Goal: Find specific page/section: Find specific page/section

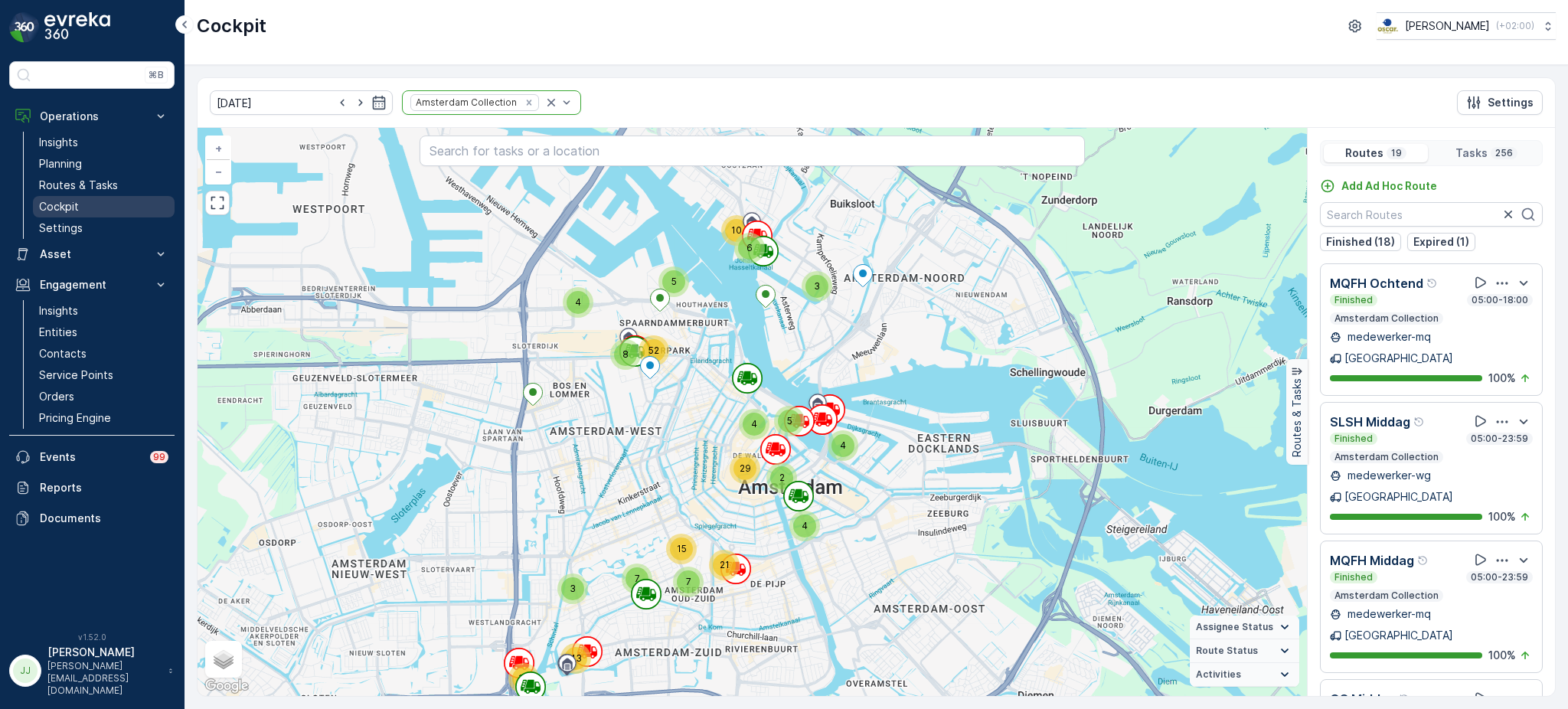
scroll to position [1532, 0]
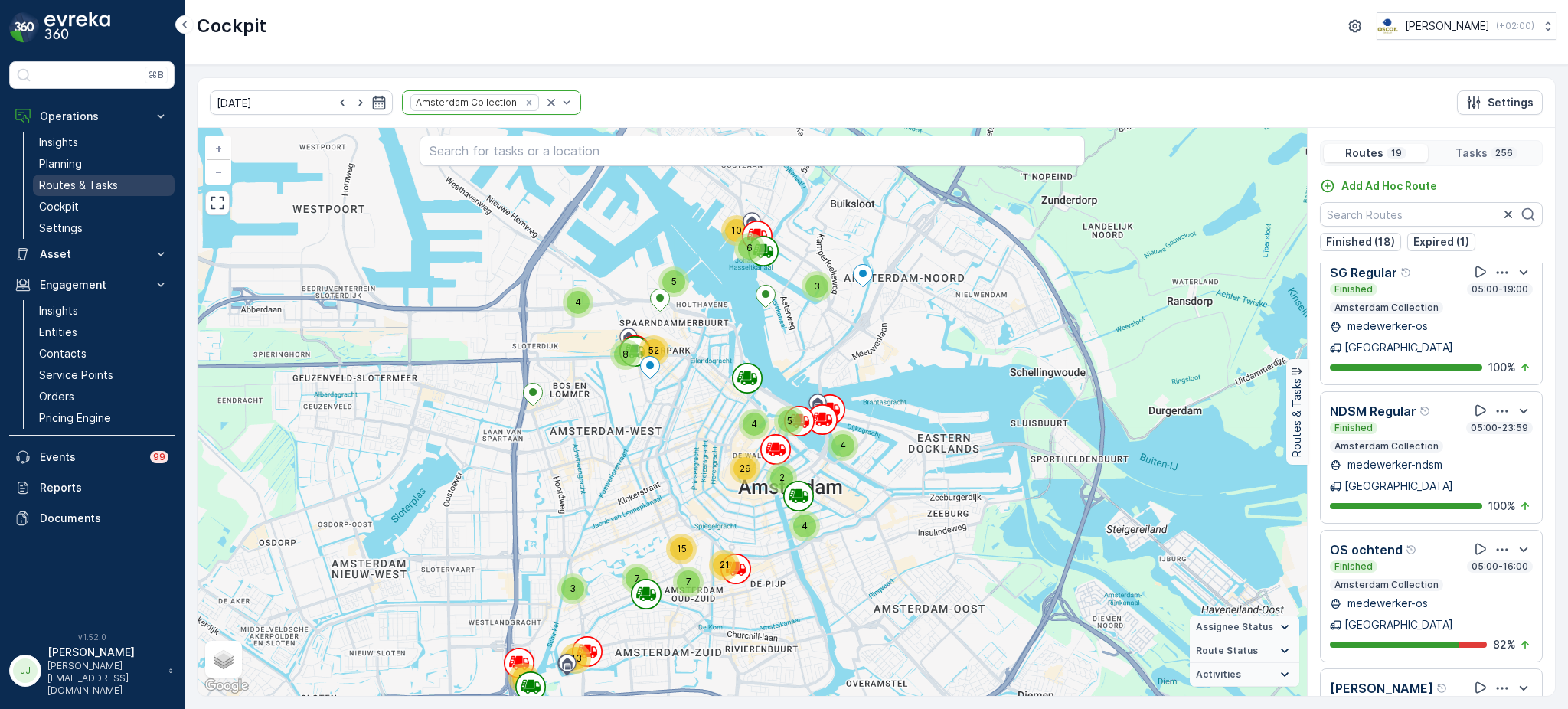
click at [89, 187] on p "Routes & Tasks" at bounding box center [78, 185] width 79 height 15
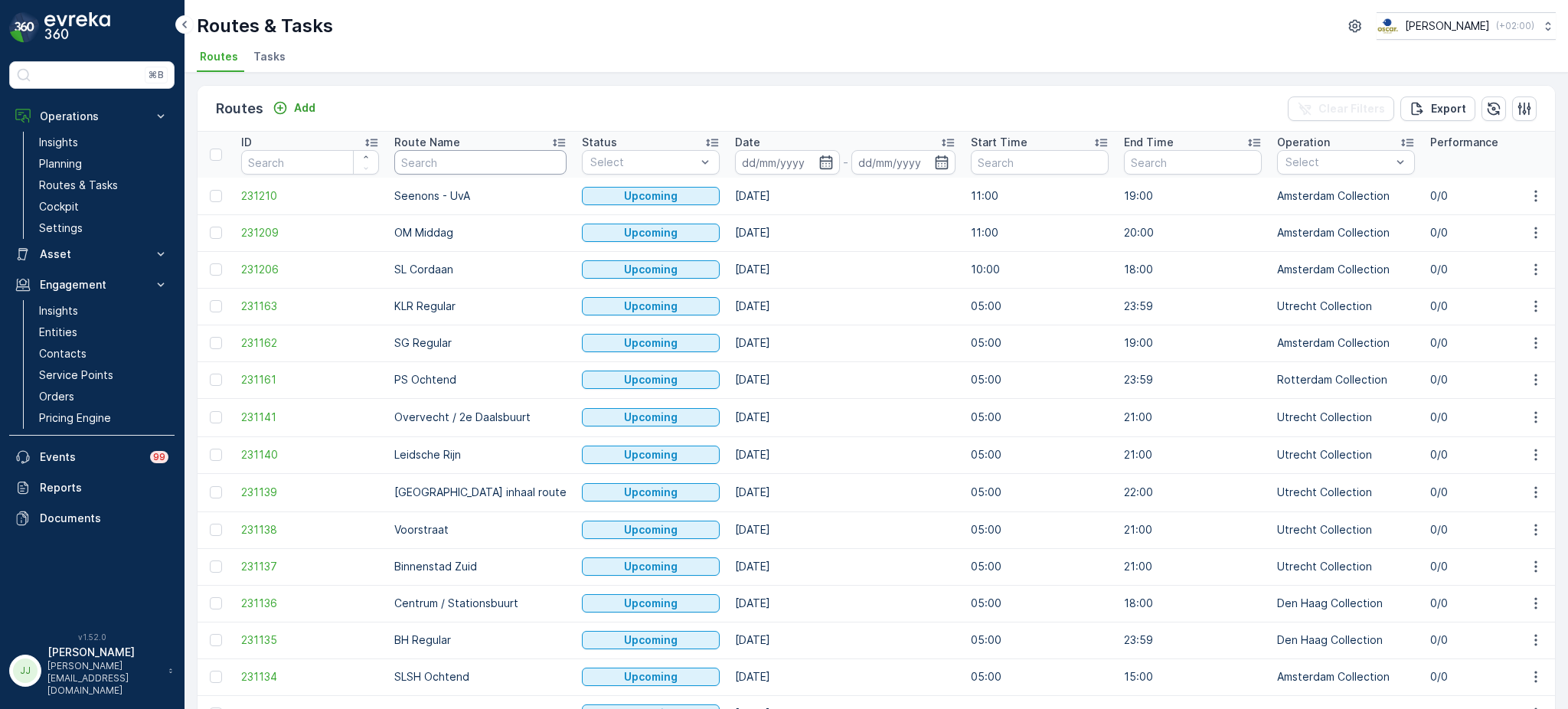
click at [493, 153] on input "text" at bounding box center [480, 162] width 172 height 25
type input "uva"
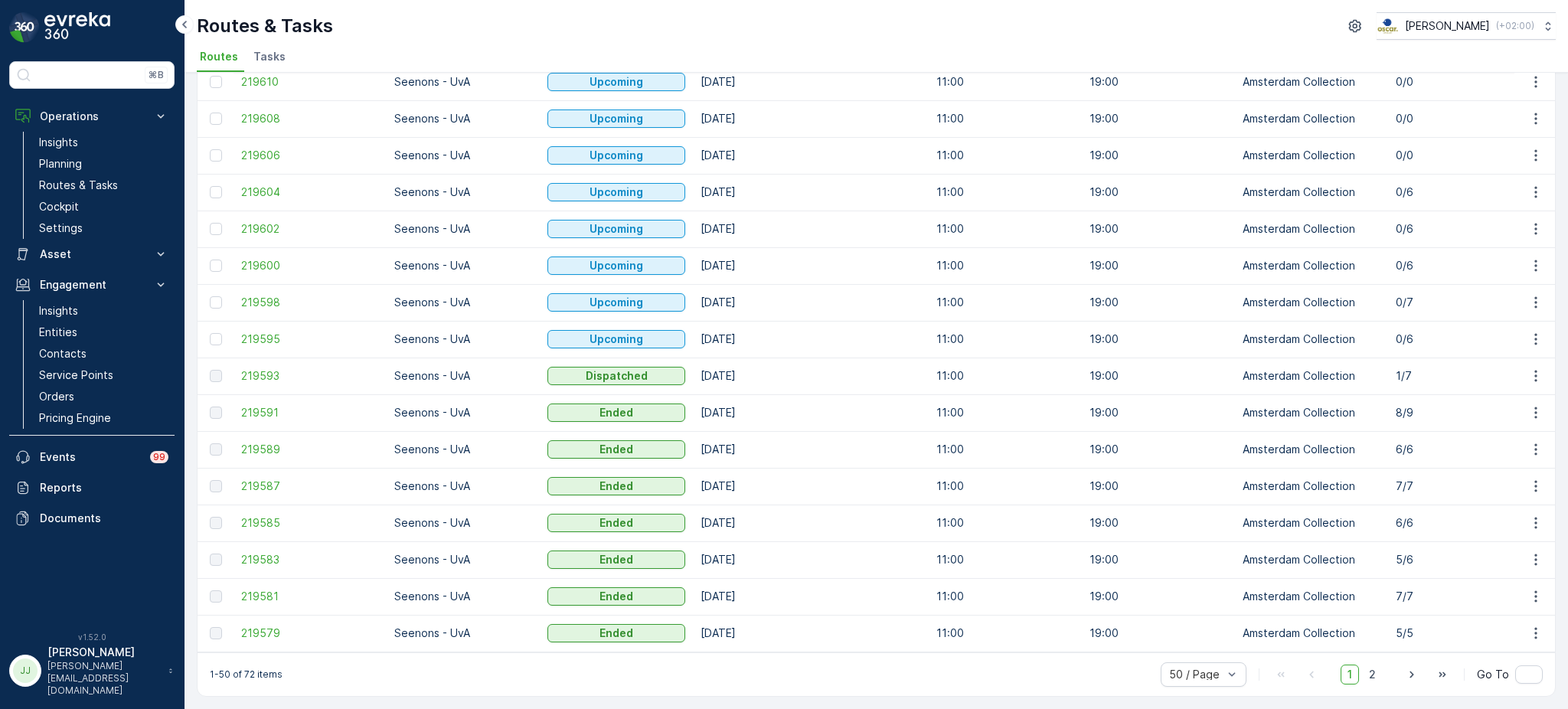
scroll to position [1370, 0]
click at [267, 373] on span "219593" at bounding box center [310, 376] width 137 height 15
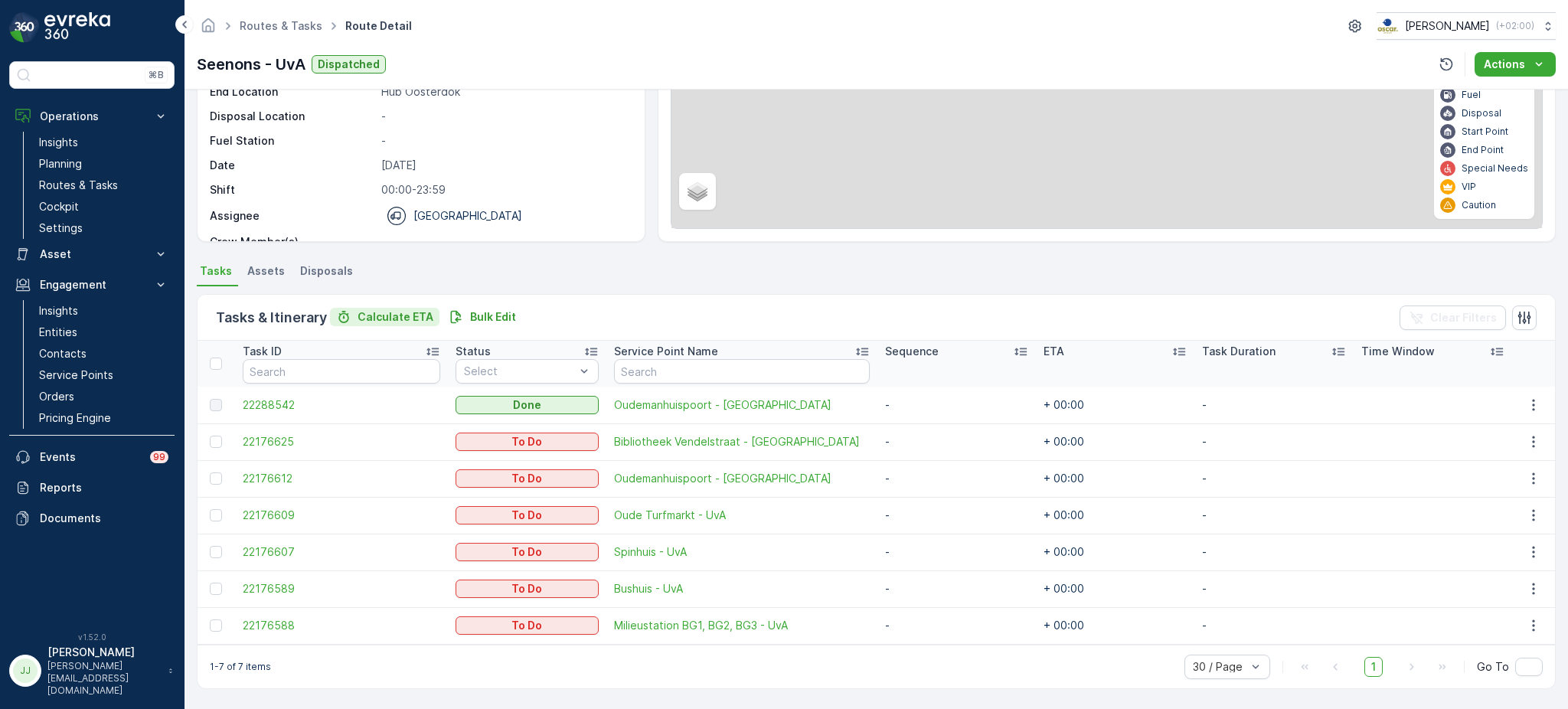
scroll to position [165, 0]
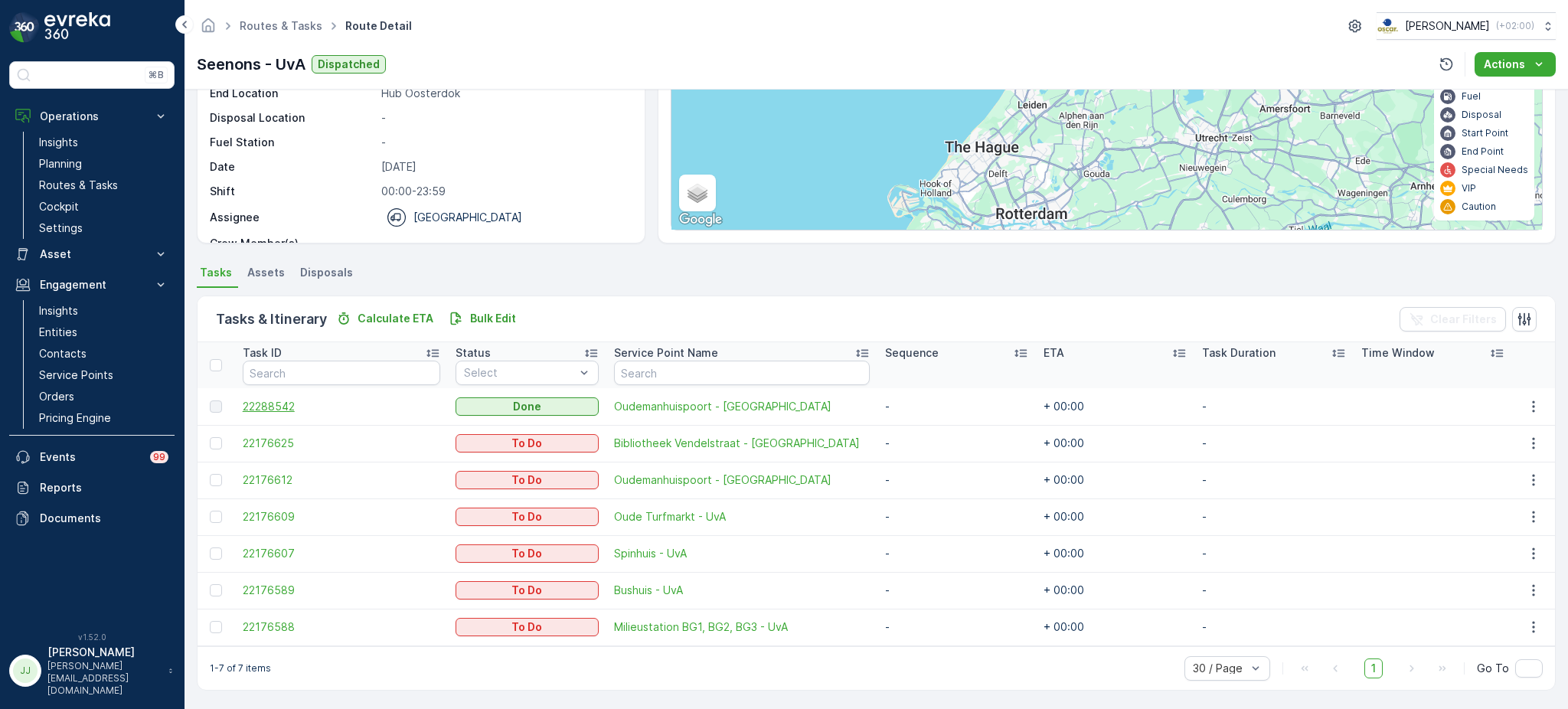
click at [289, 403] on span "22288542" at bounding box center [342, 406] width 198 height 15
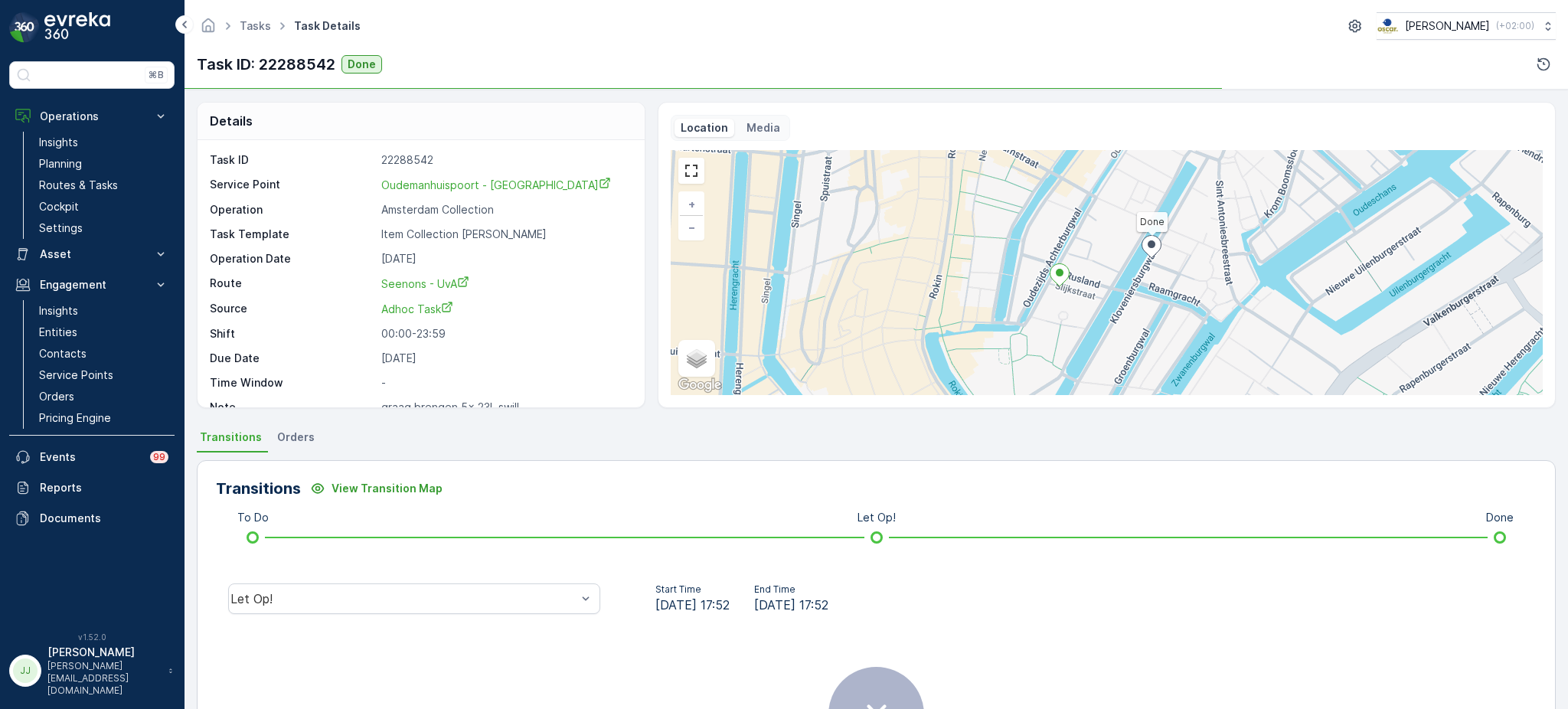
scroll to position [179, 0]
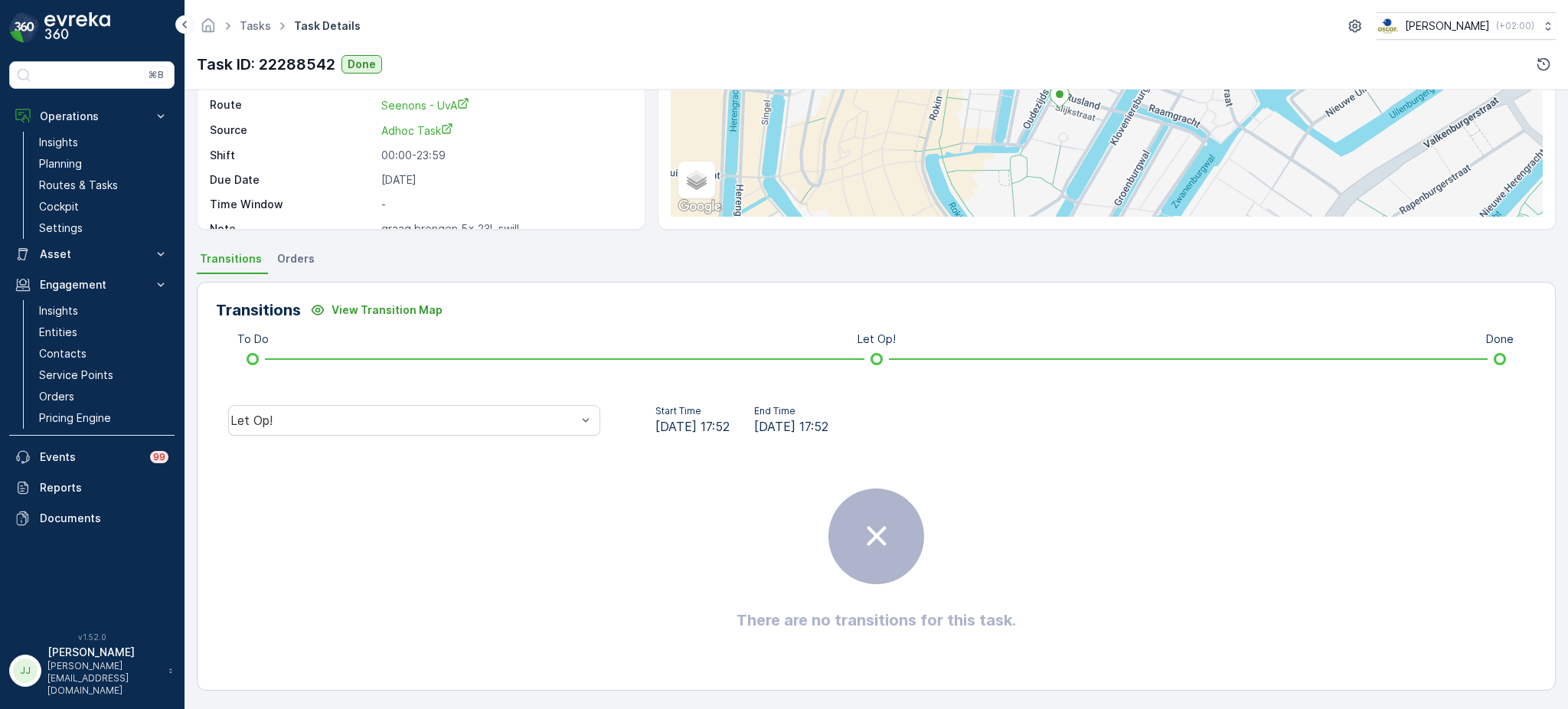
click at [479, 400] on div "Let Op!" at bounding box center [414, 420] width 396 height 49
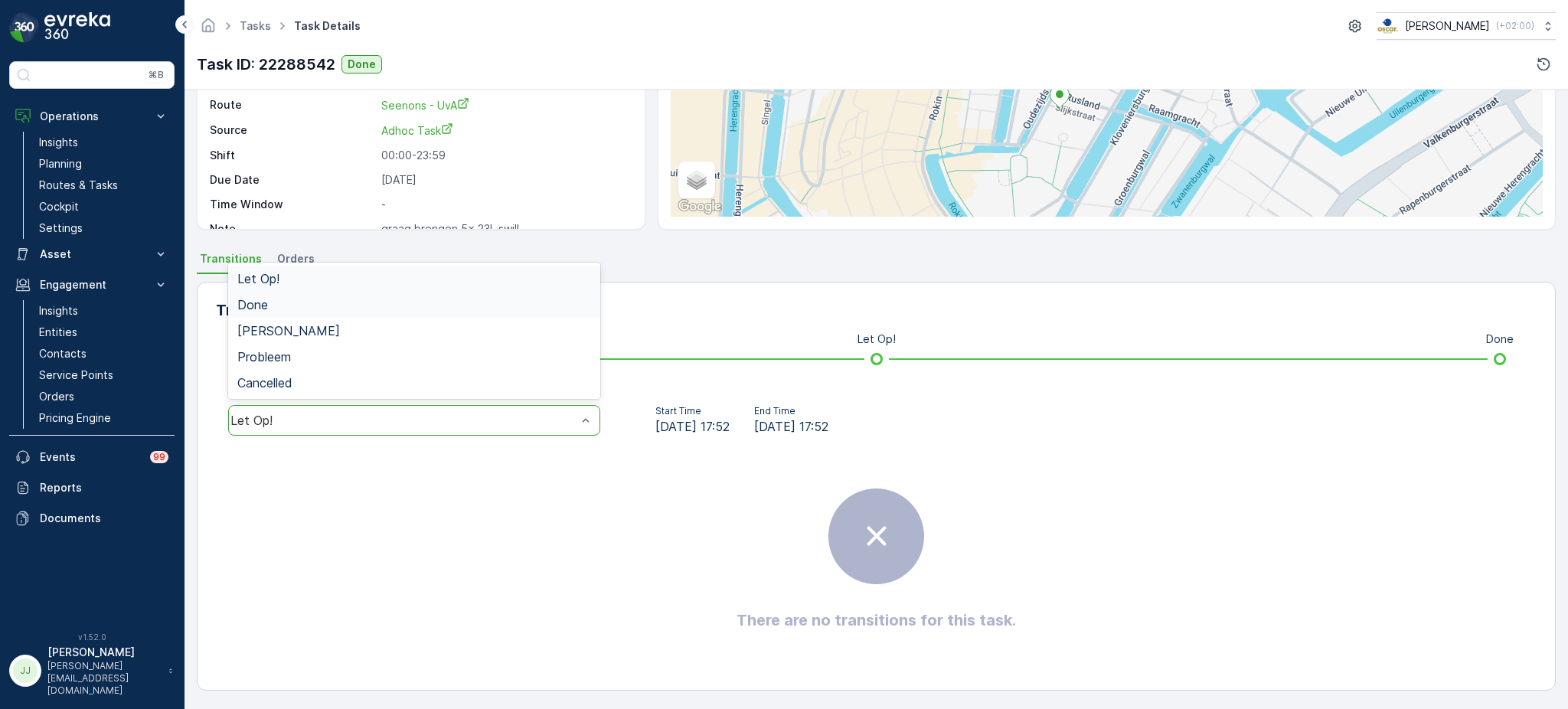
click at [358, 309] on div "Done" at bounding box center [414, 304] width 353 height 14
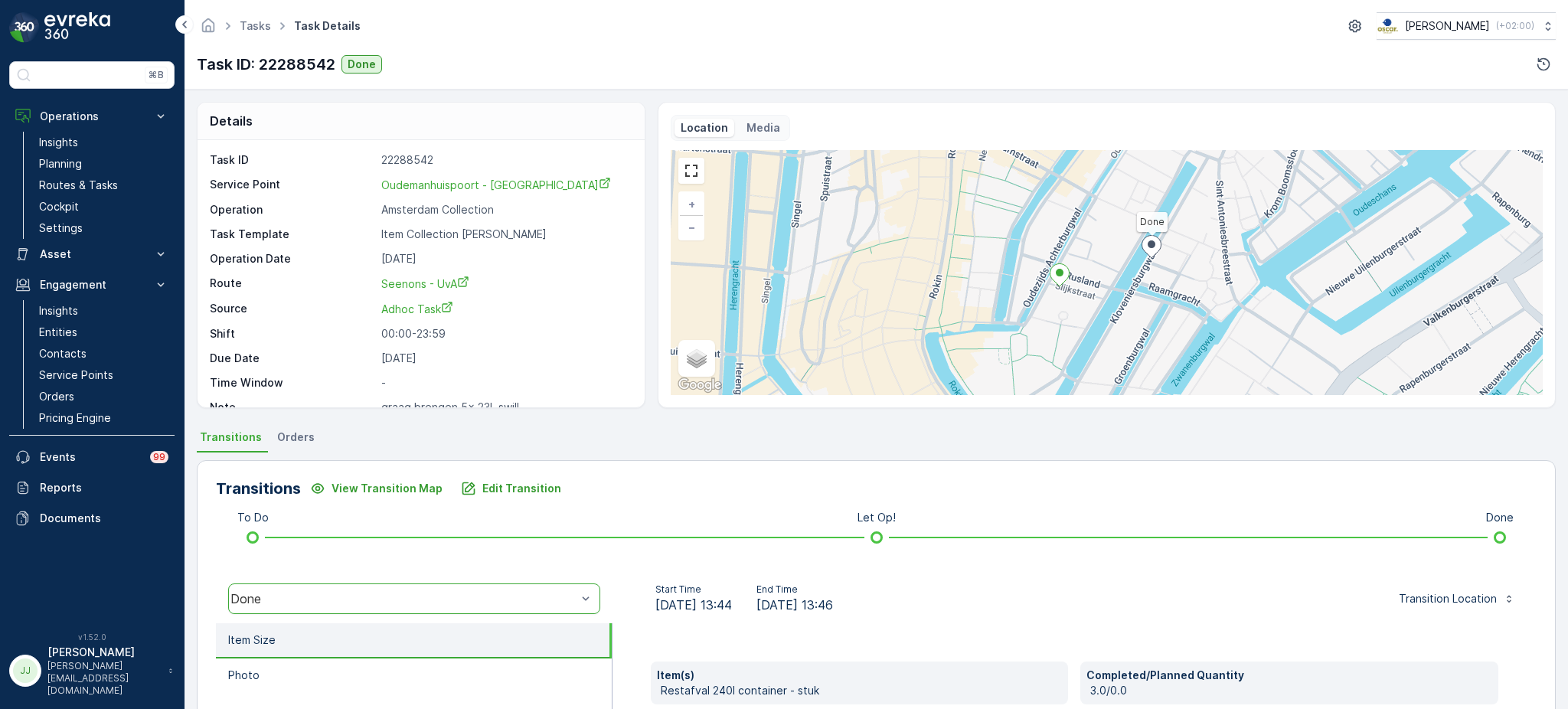
scroll to position [20, 0]
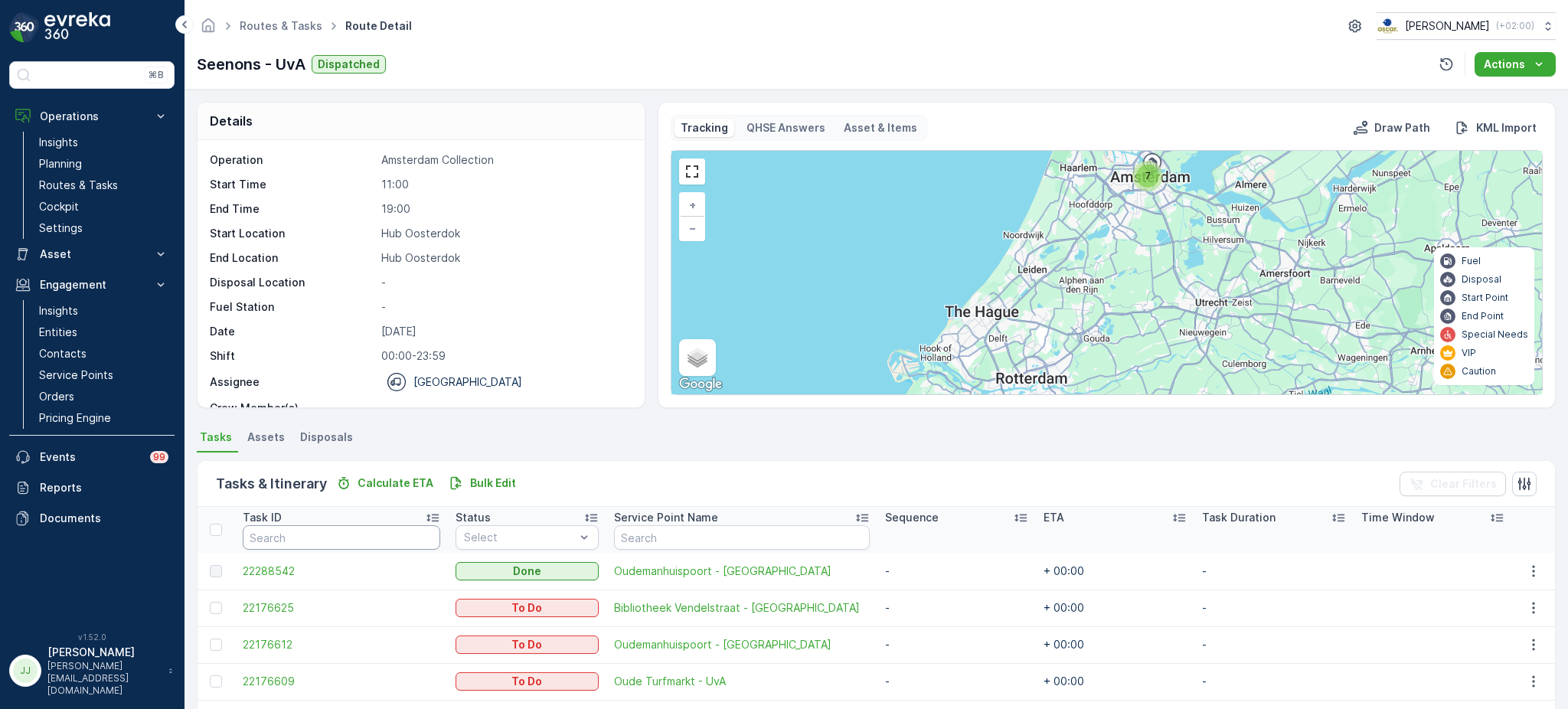
scroll to position [118, 0]
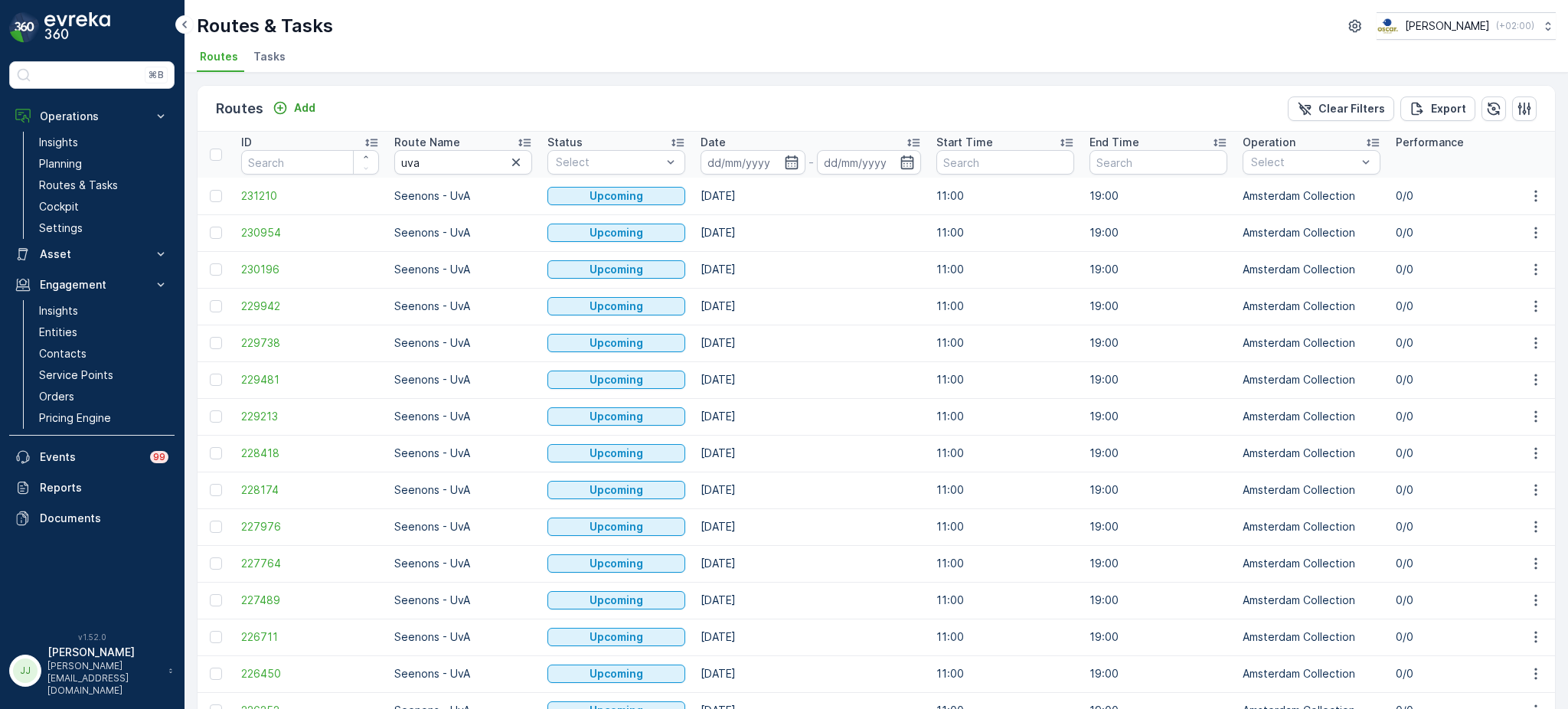
scroll to position [1370, 0]
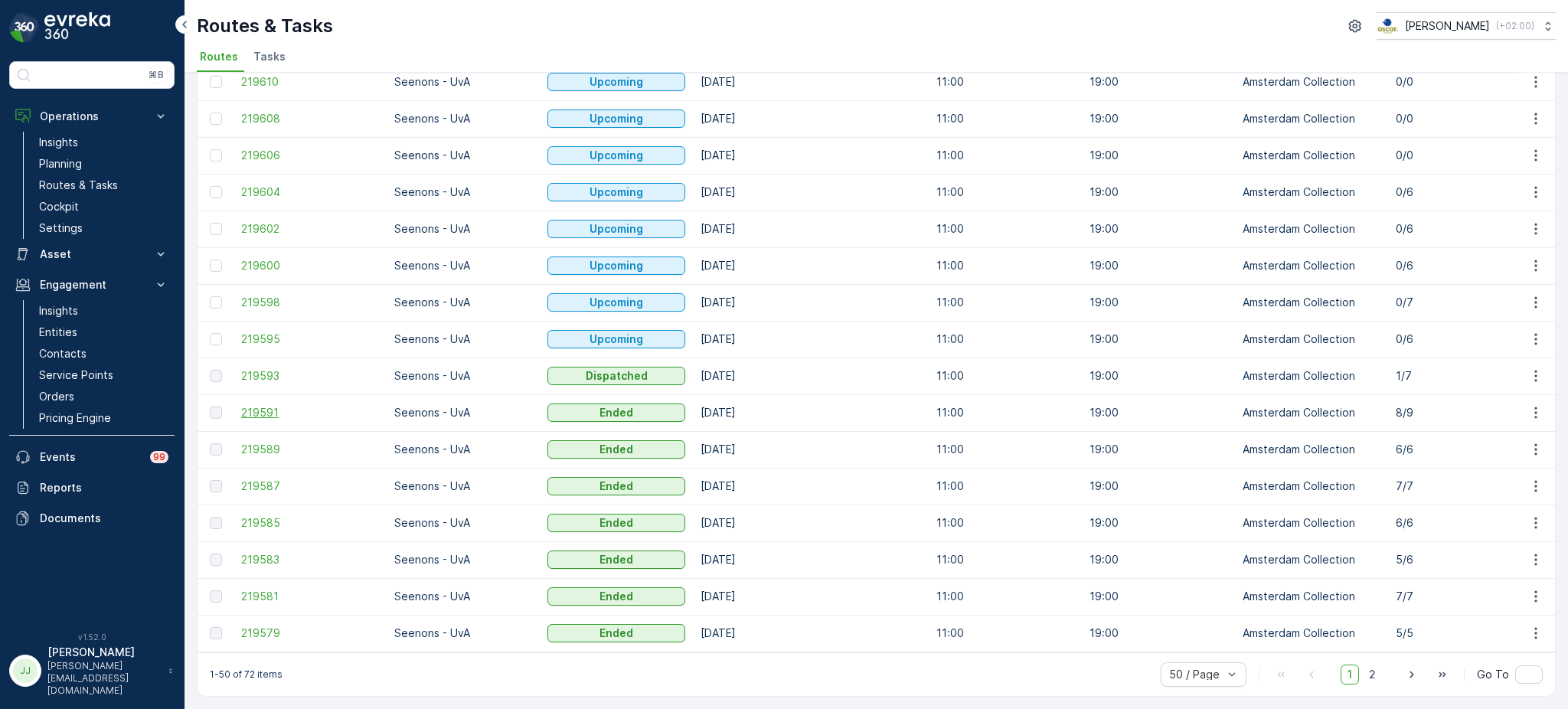
click at [260, 410] on span "219591" at bounding box center [310, 413] width 137 height 15
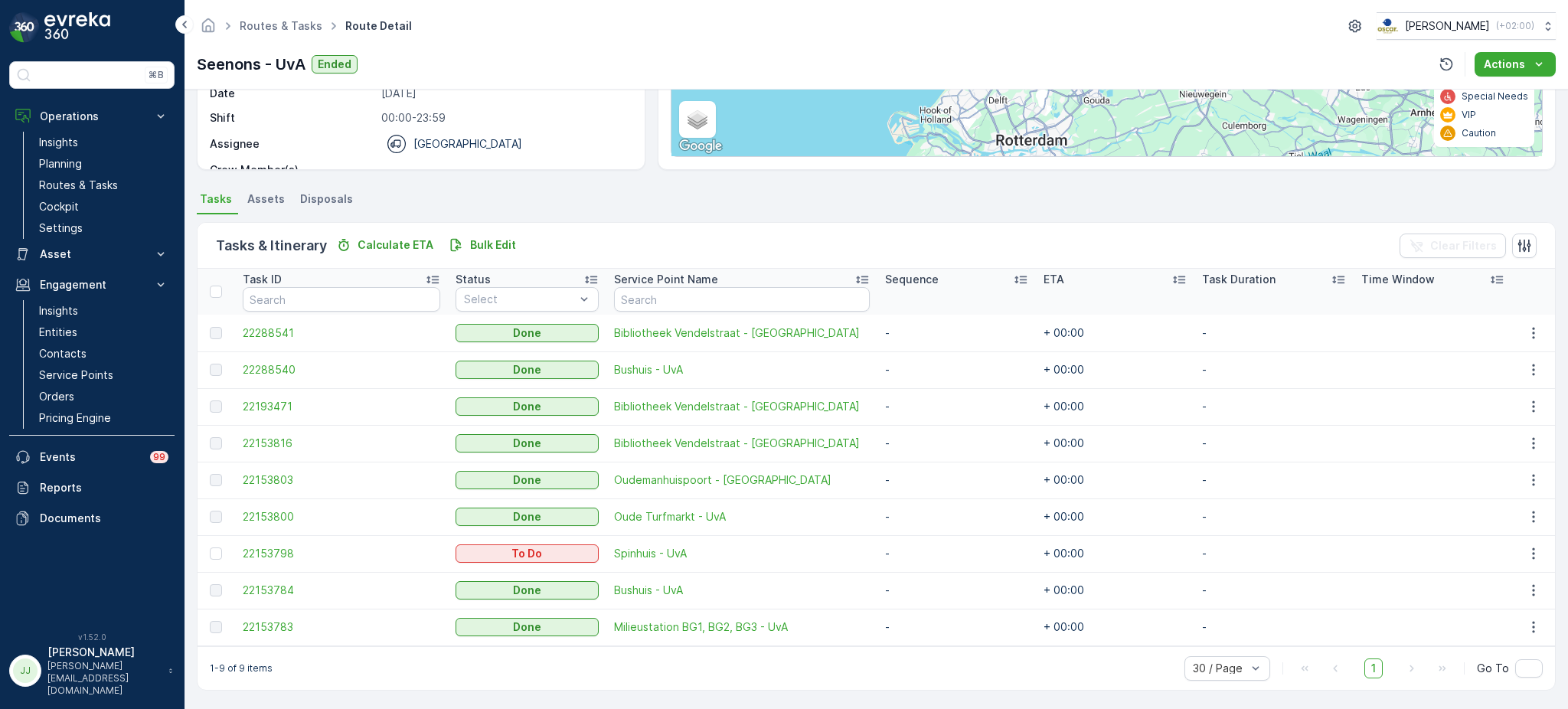
scroll to position [238, 0]
click at [278, 439] on span "22153816" at bounding box center [342, 443] width 198 height 15
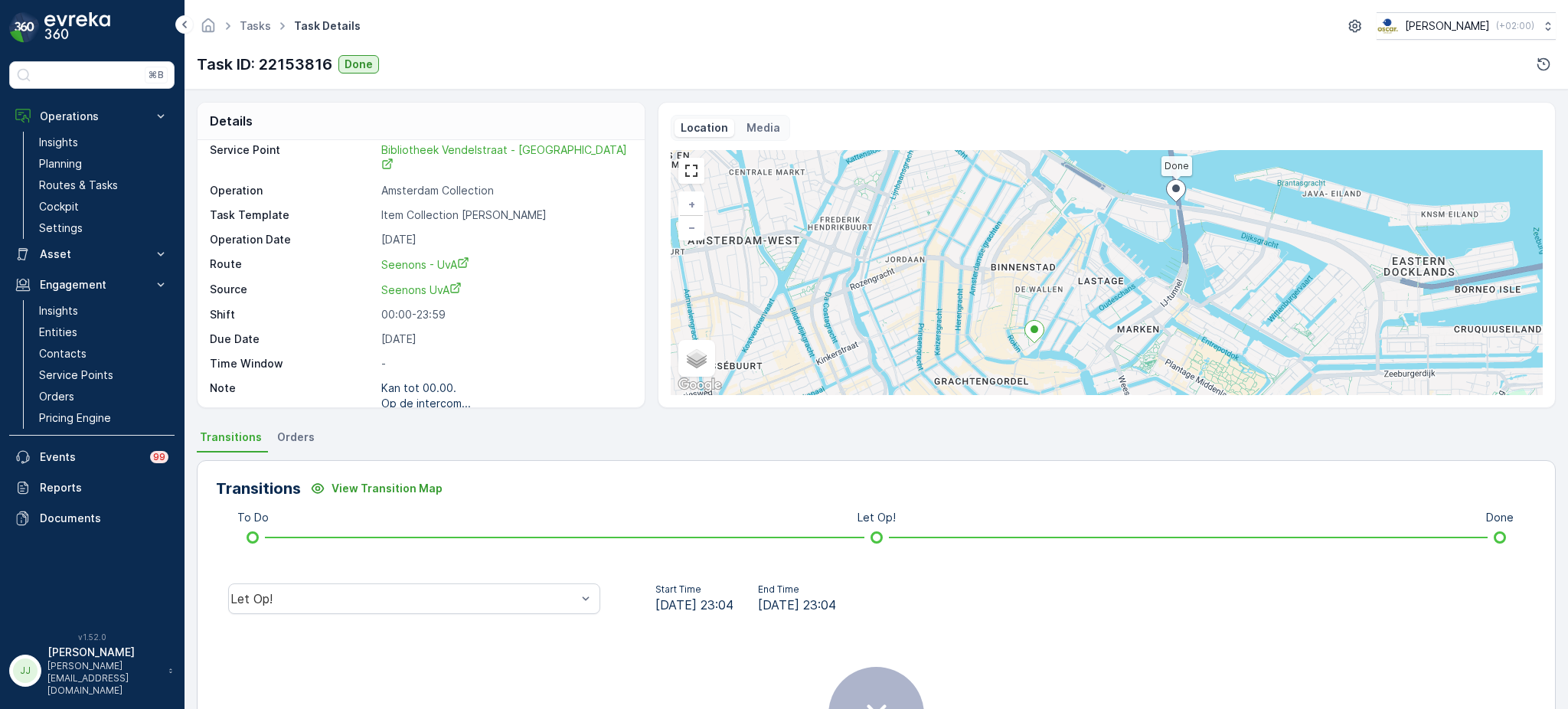
scroll to position [1, 0]
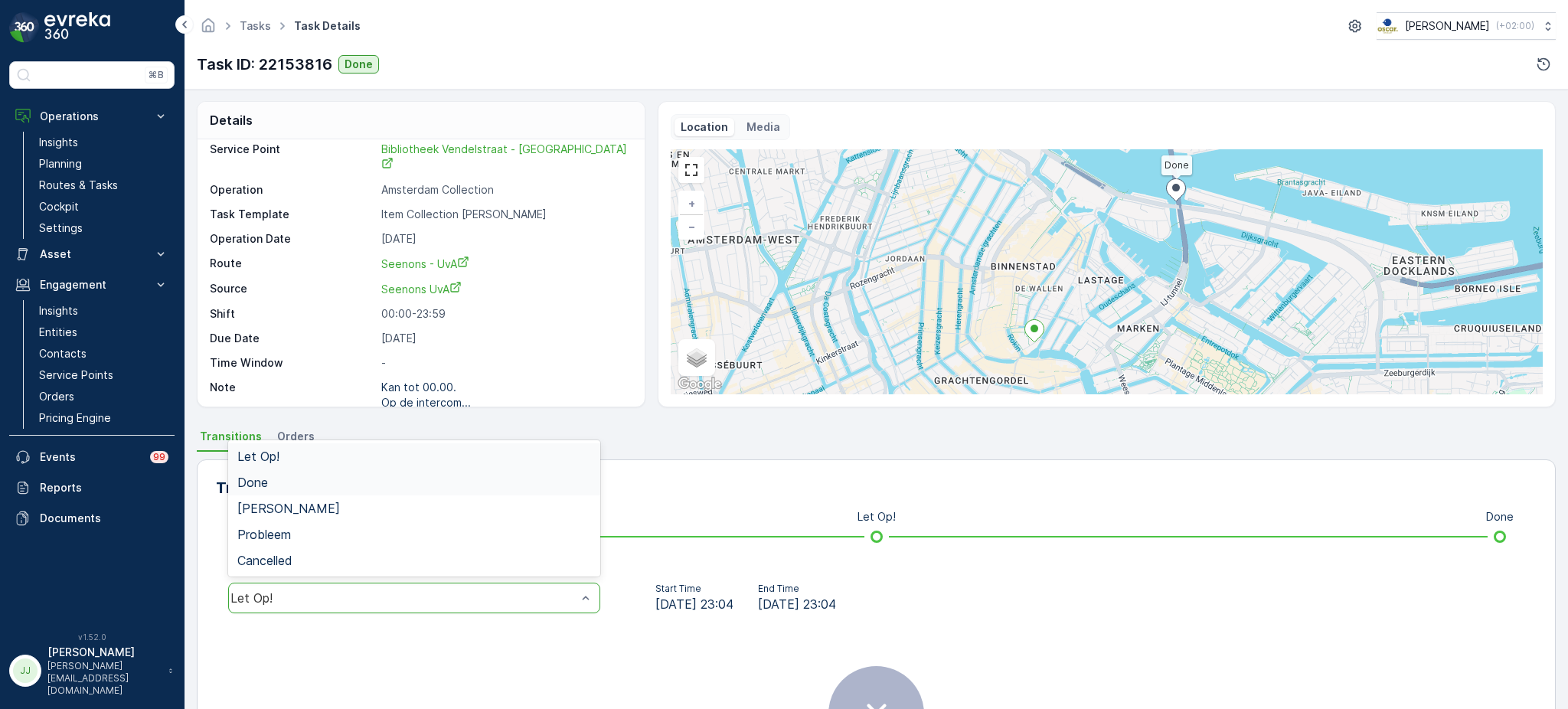
click at [344, 478] on div "Done" at bounding box center [414, 482] width 353 height 14
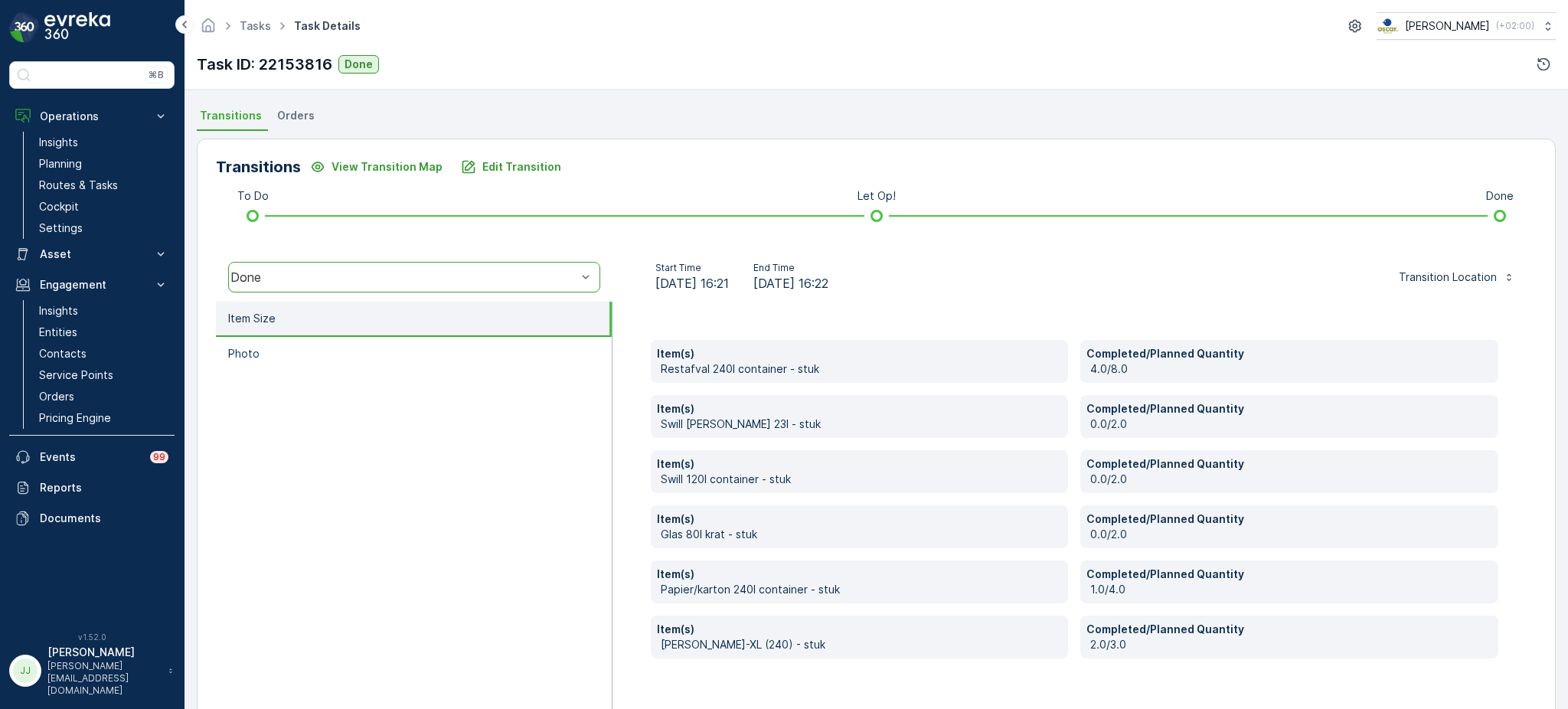
scroll to position [355, 0]
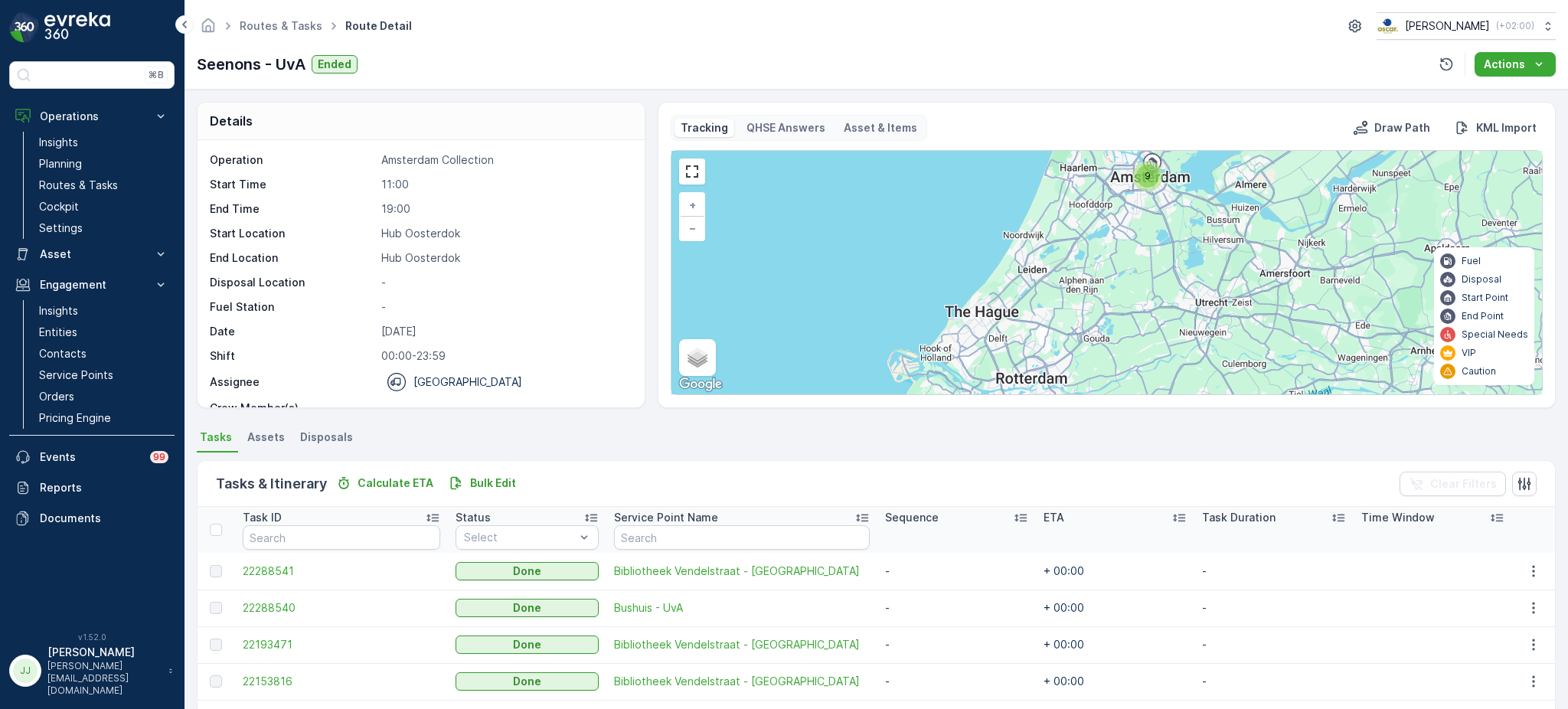
scroll to position [235, 0]
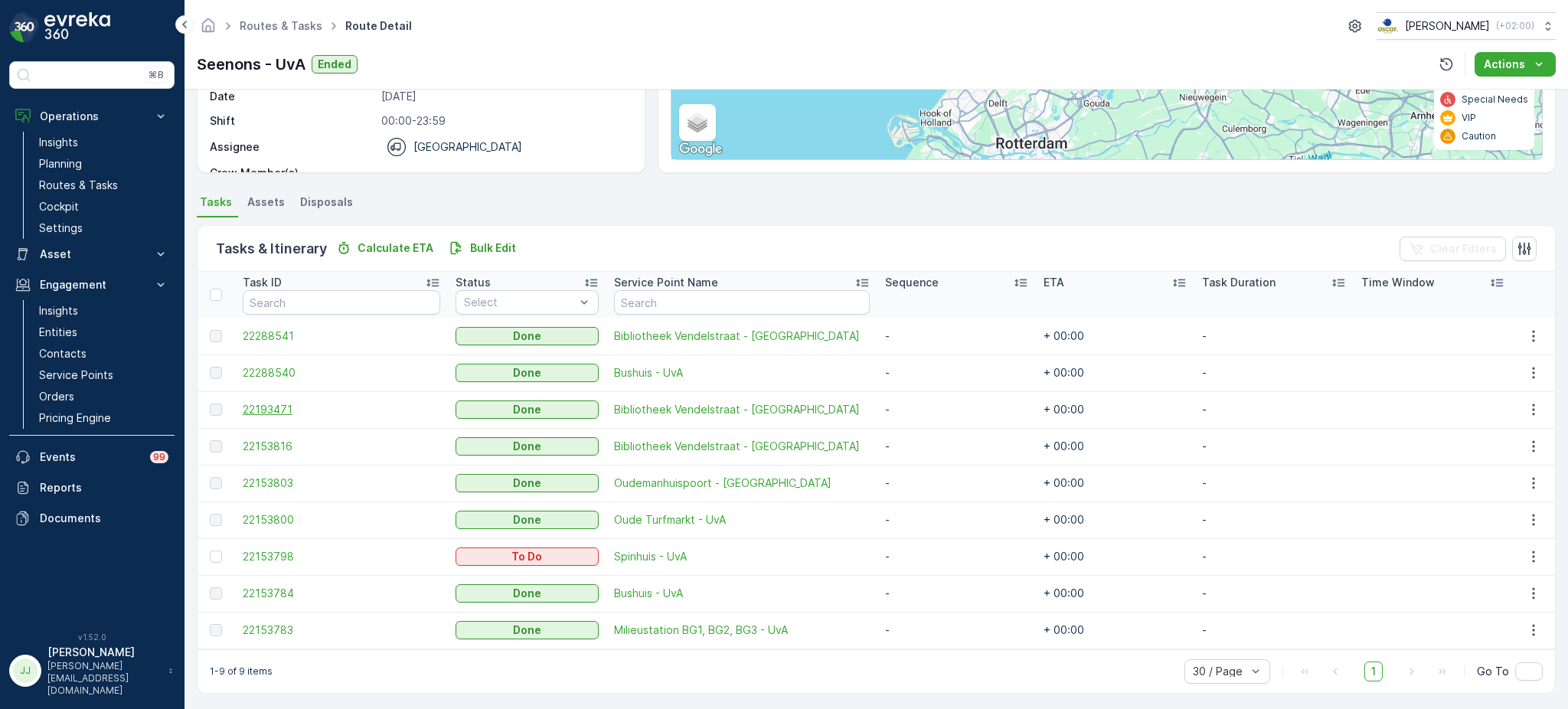
click at [256, 408] on span "22193471" at bounding box center [342, 409] width 198 height 15
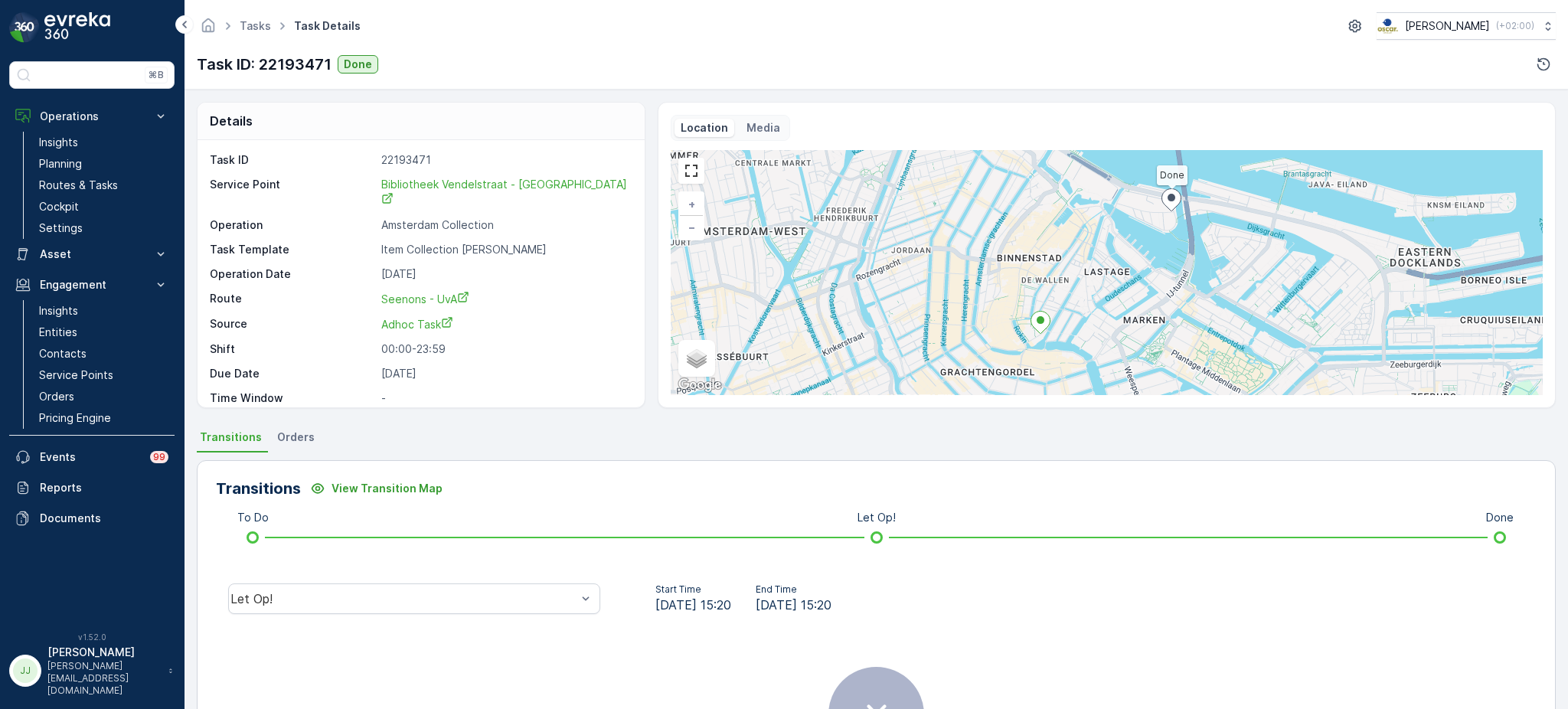
scroll to position [19, 0]
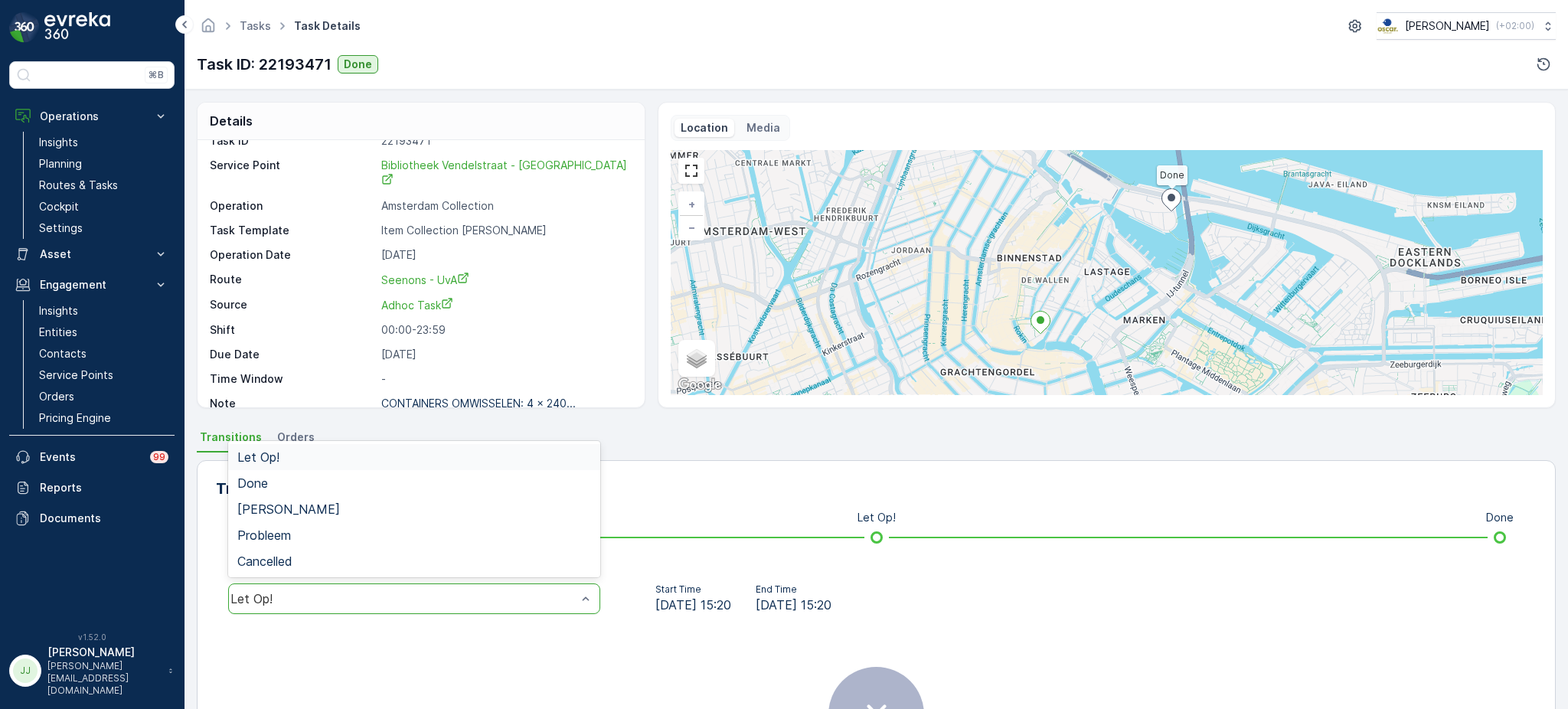
click at [454, 585] on div "Let Op!" at bounding box center [414, 599] width 372 height 31
click at [349, 487] on div "Done" at bounding box center [414, 482] width 353 height 14
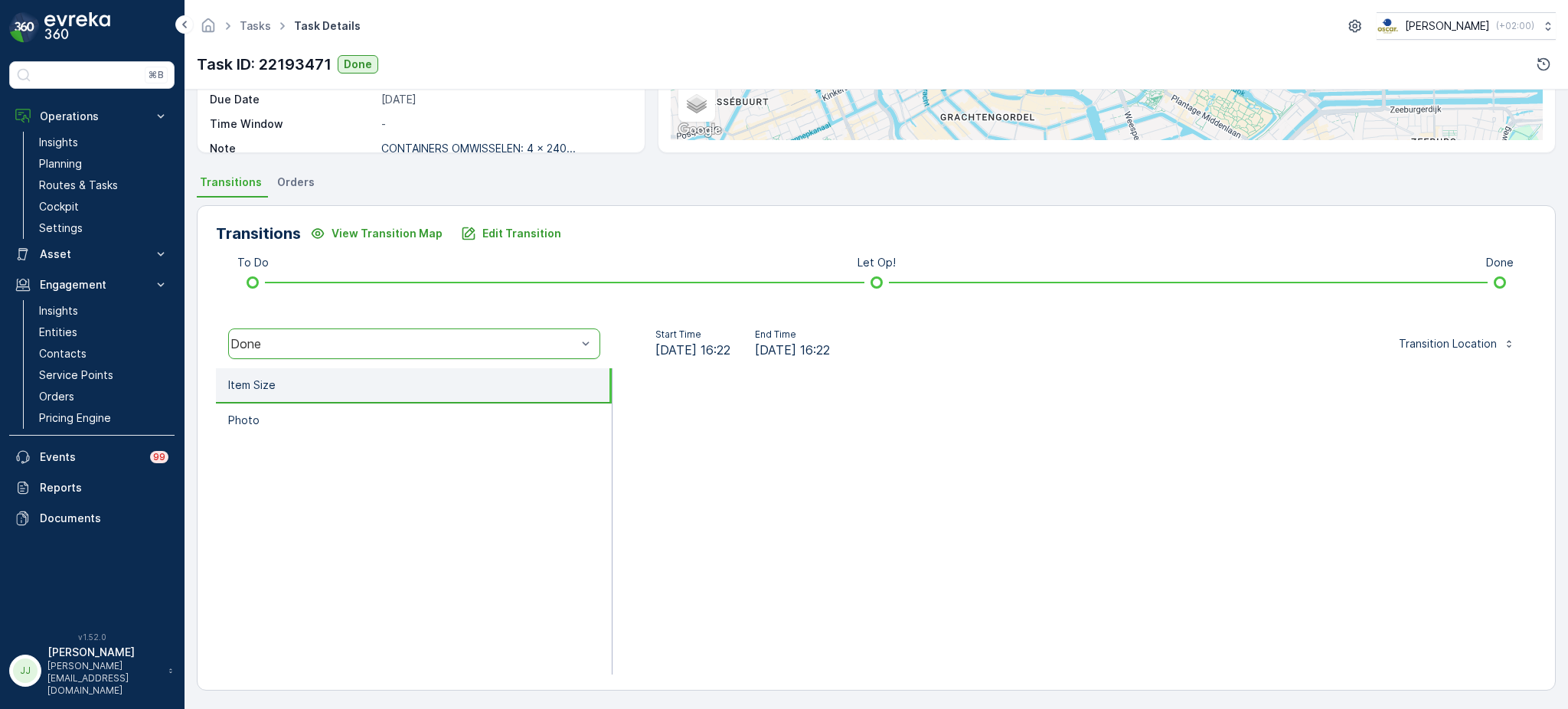
scroll to position [254, 0]
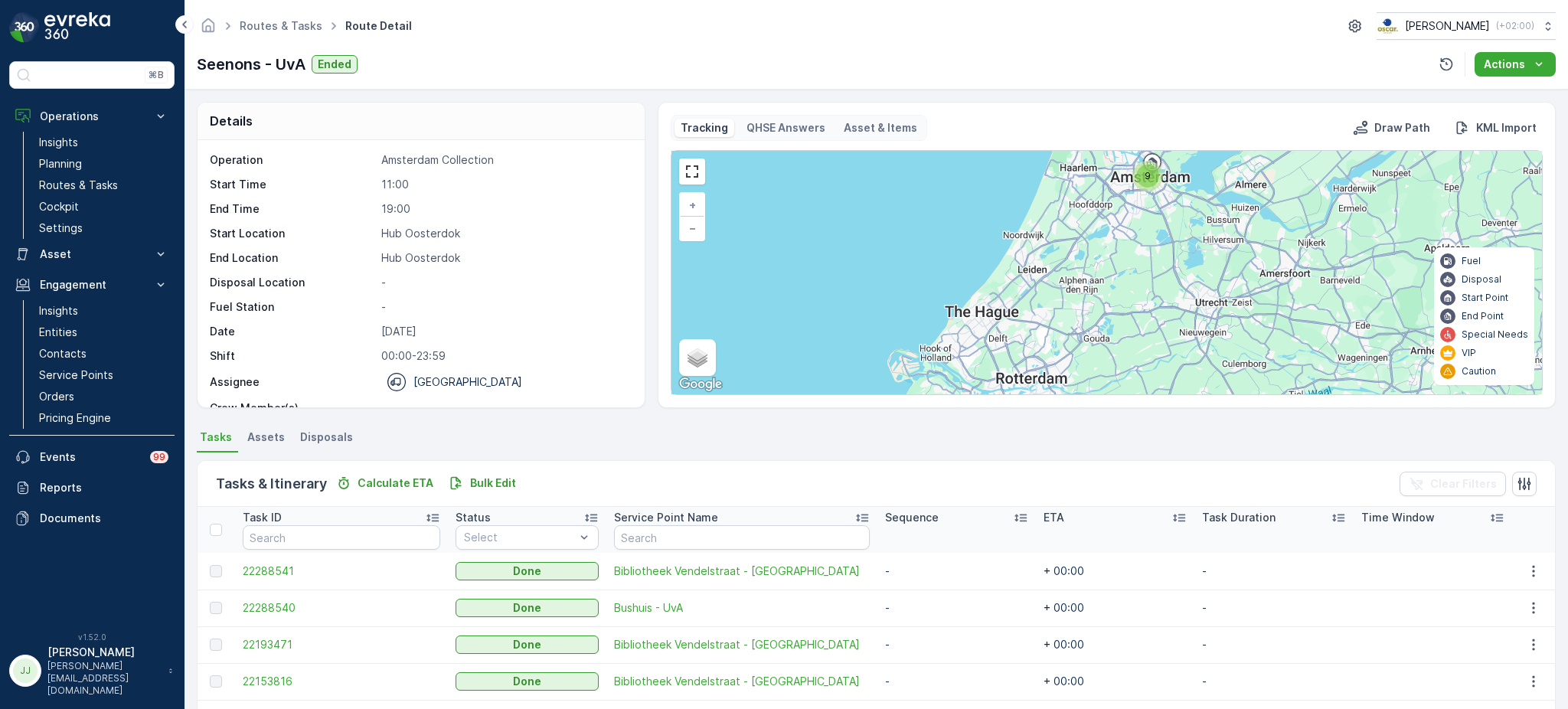
scroll to position [238, 0]
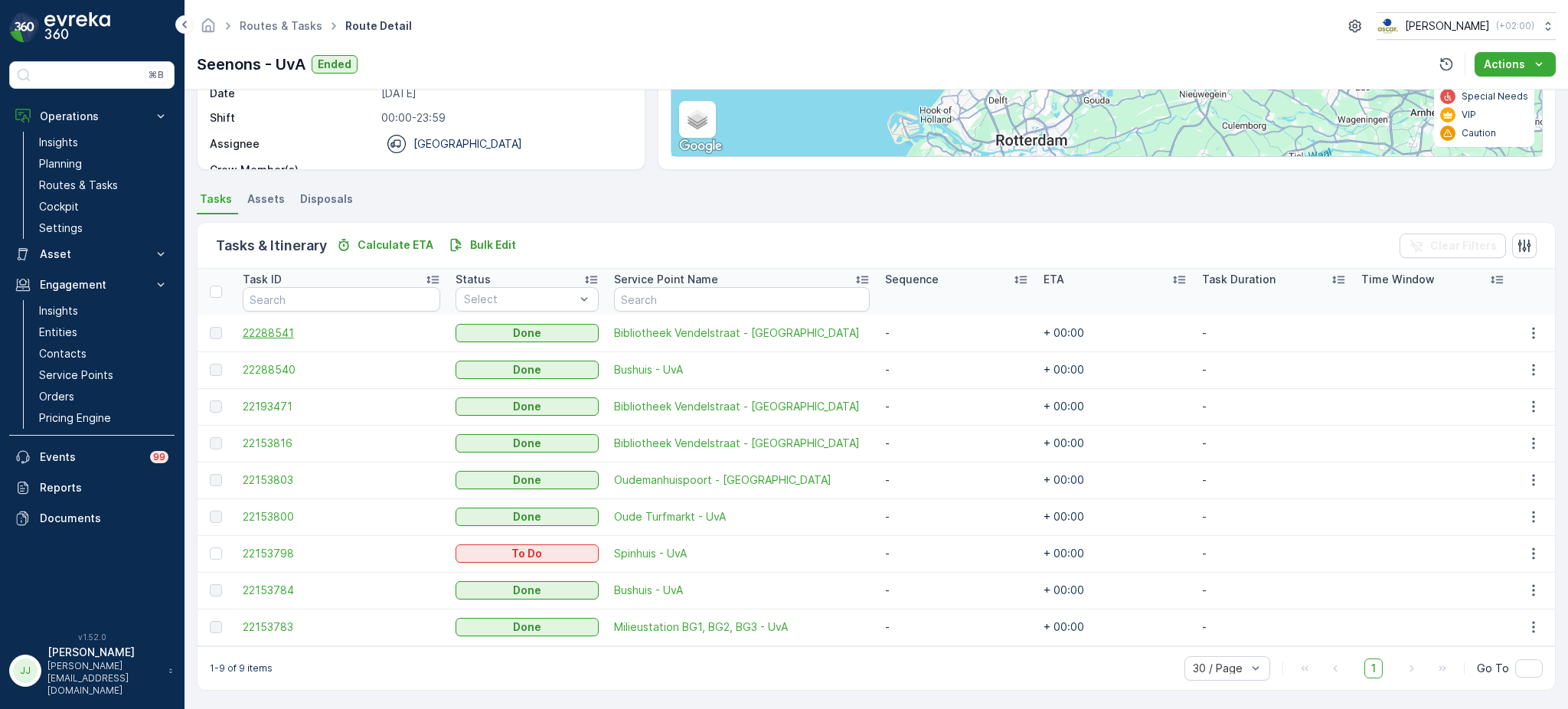
click at [285, 335] on span "22288541" at bounding box center [342, 333] width 198 height 15
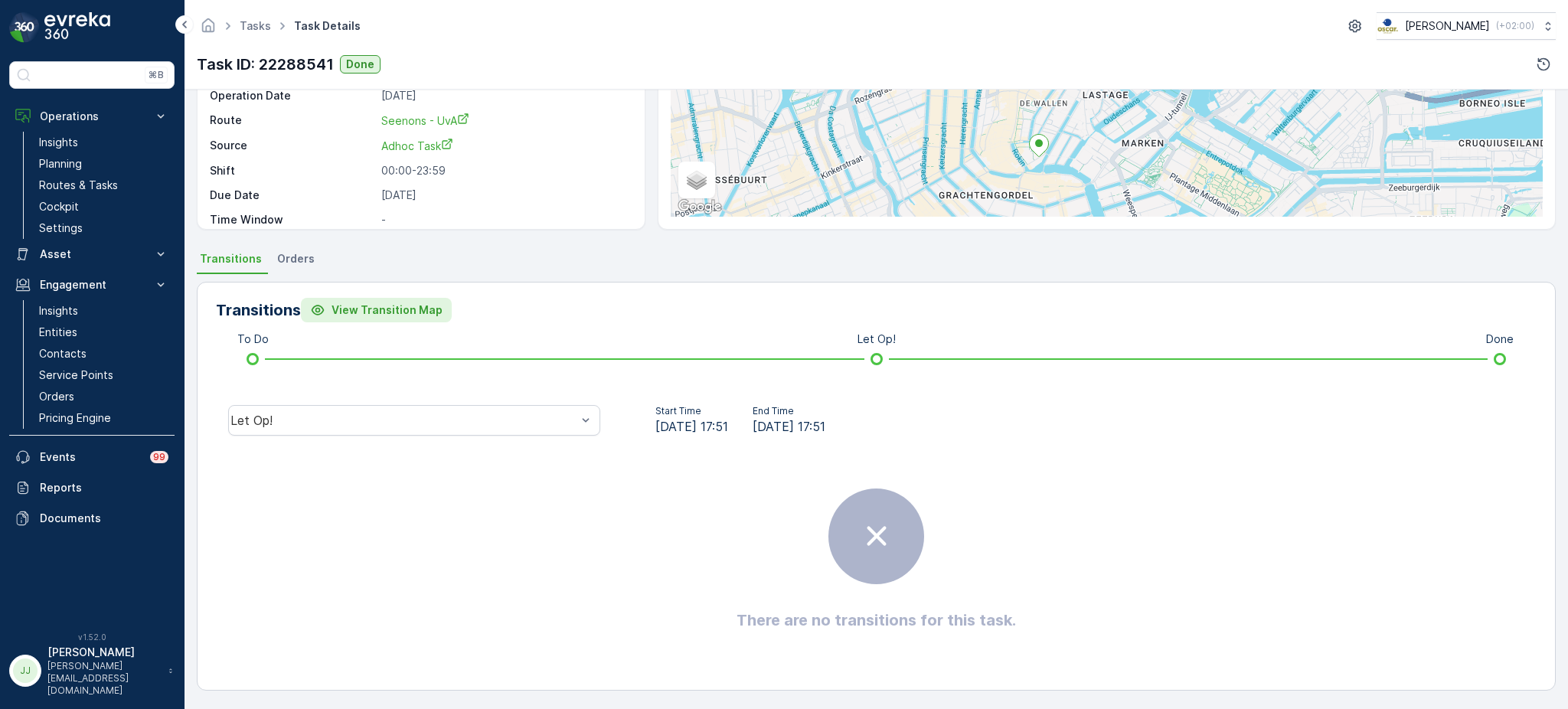
scroll to position [178, 0]
click at [421, 431] on div "Let Op!" at bounding box center [414, 421] width 372 height 31
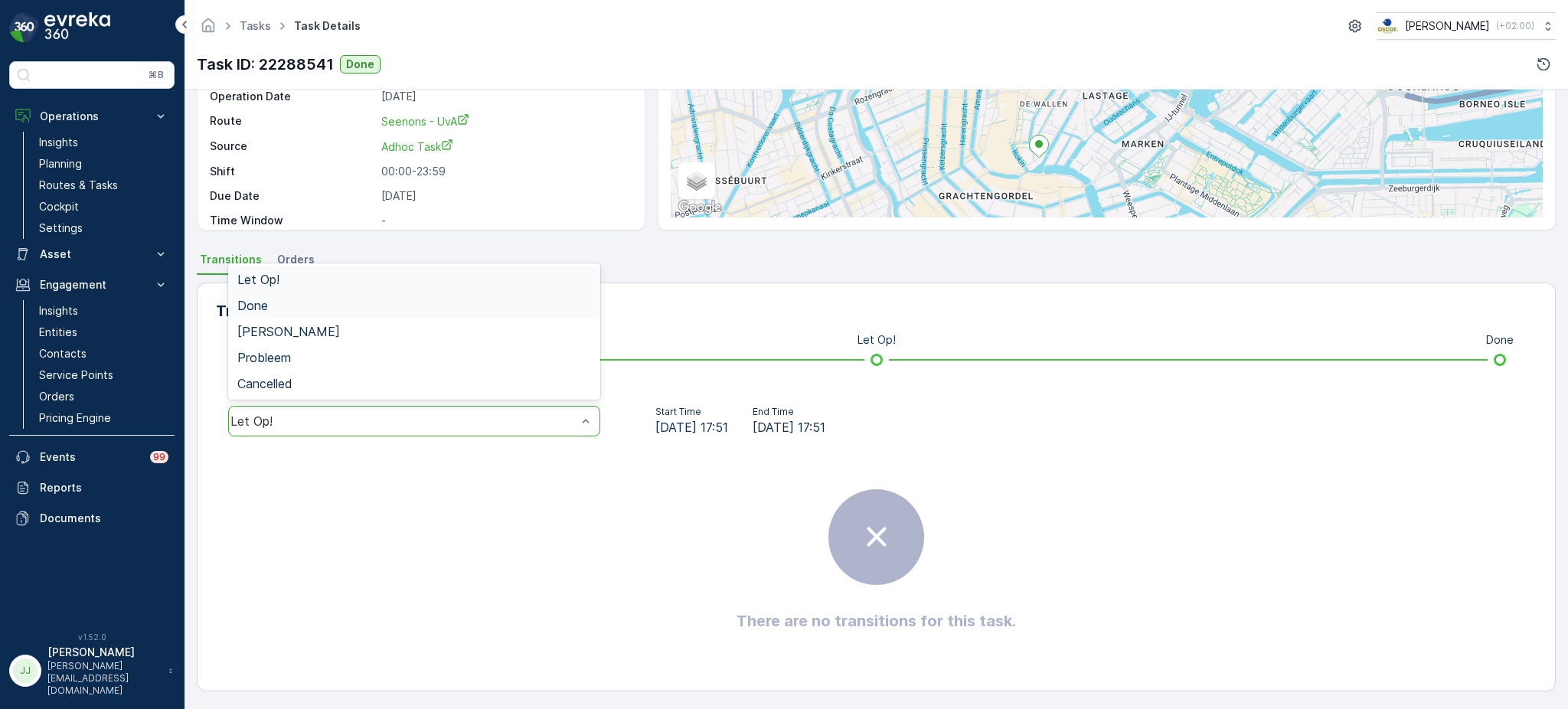
click at [307, 305] on div "Done" at bounding box center [414, 305] width 353 height 14
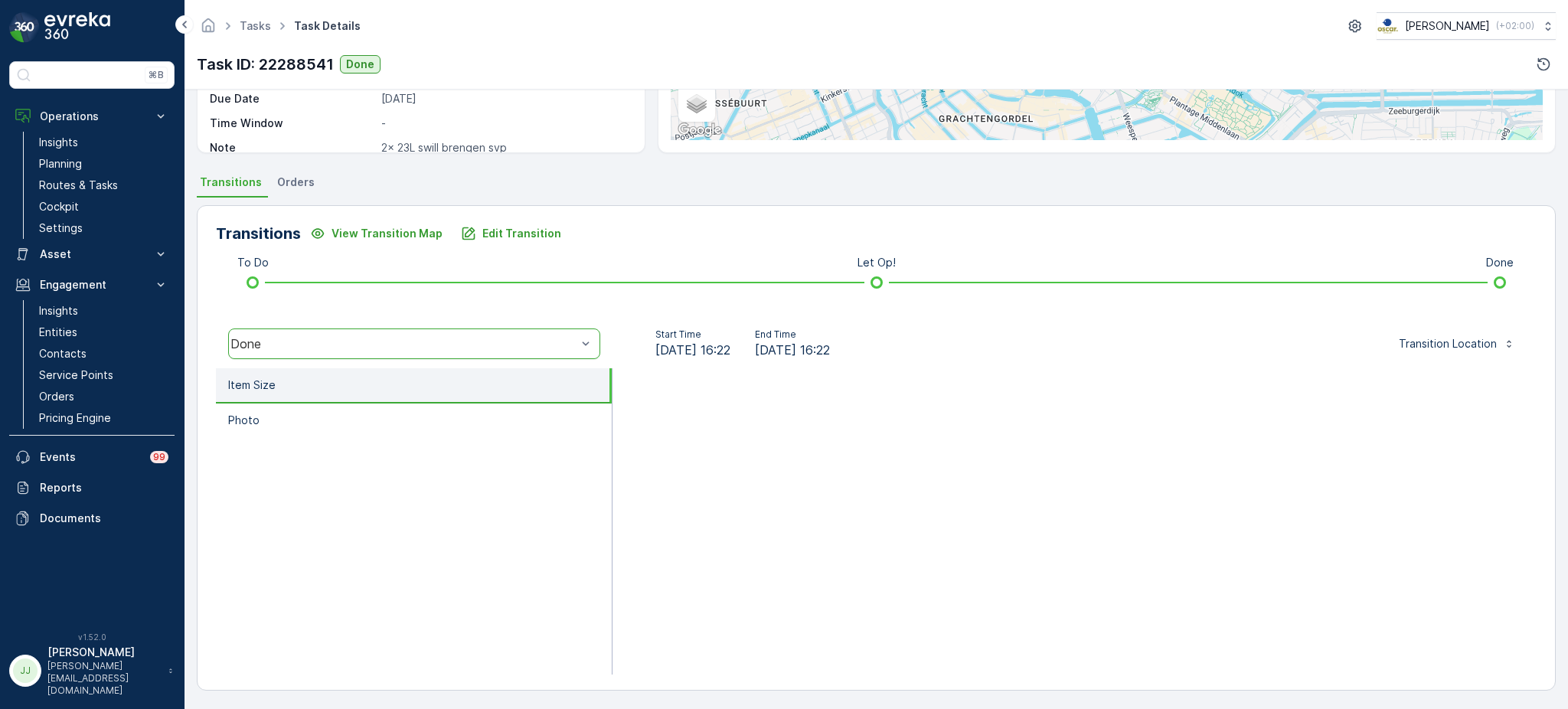
scroll to position [19, 0]
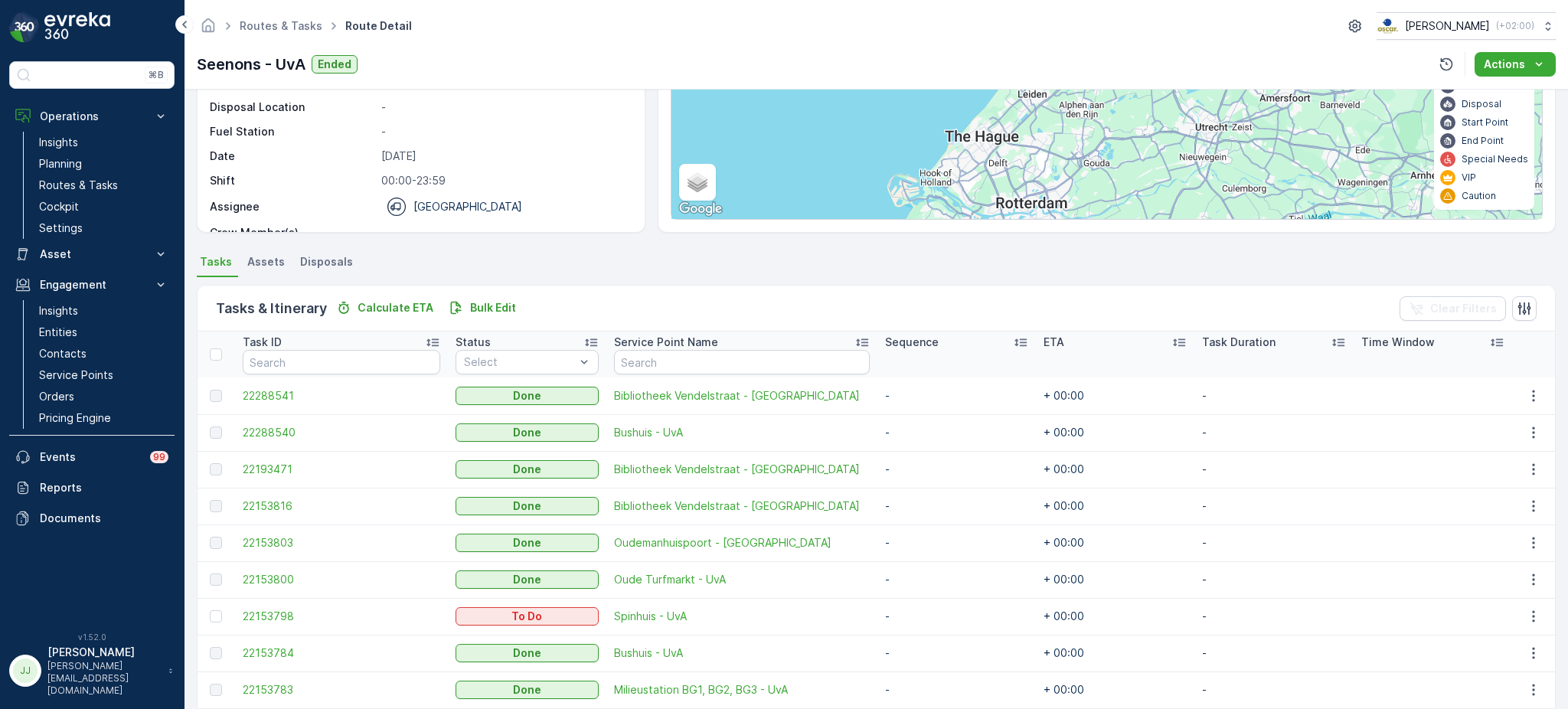
scroll to position [238, 0]
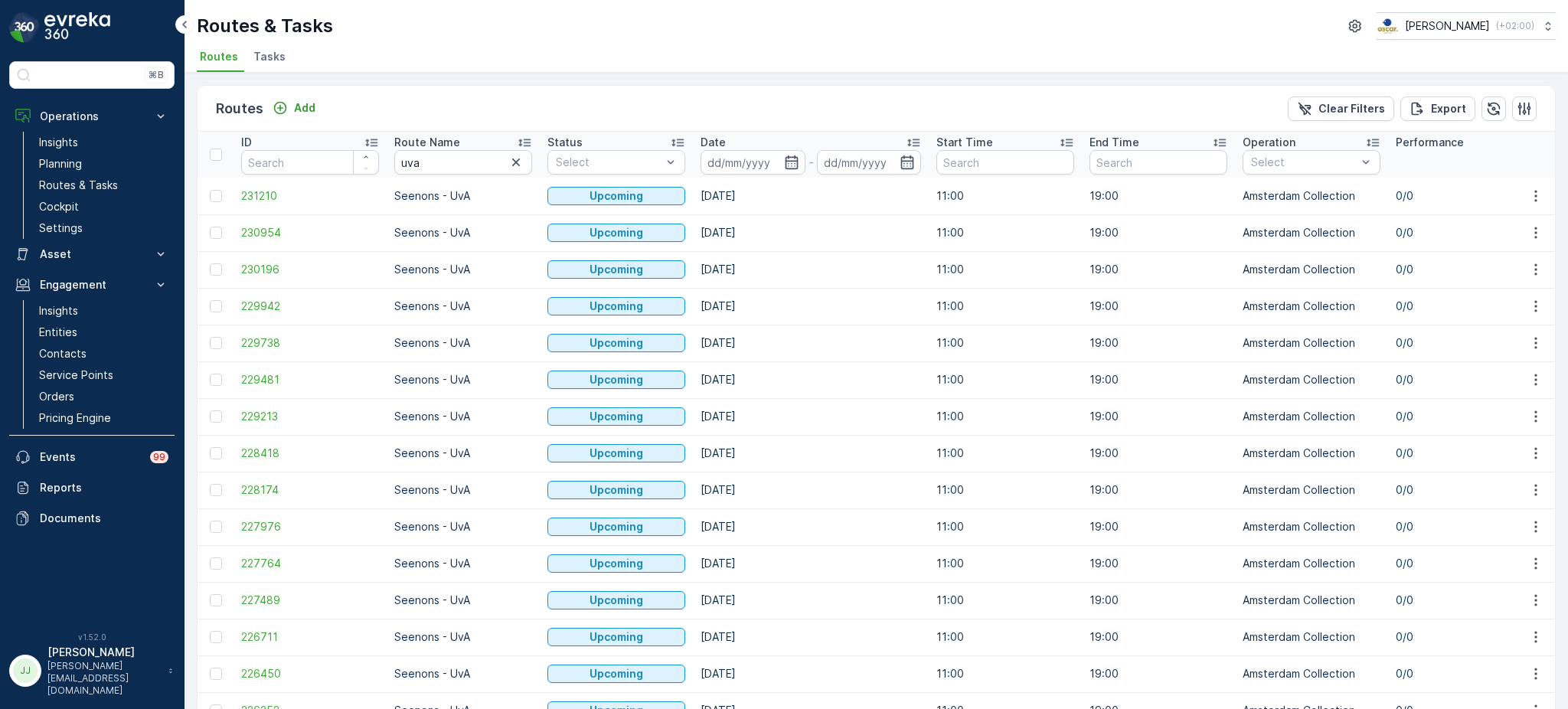
scroll to position [1370, 0]
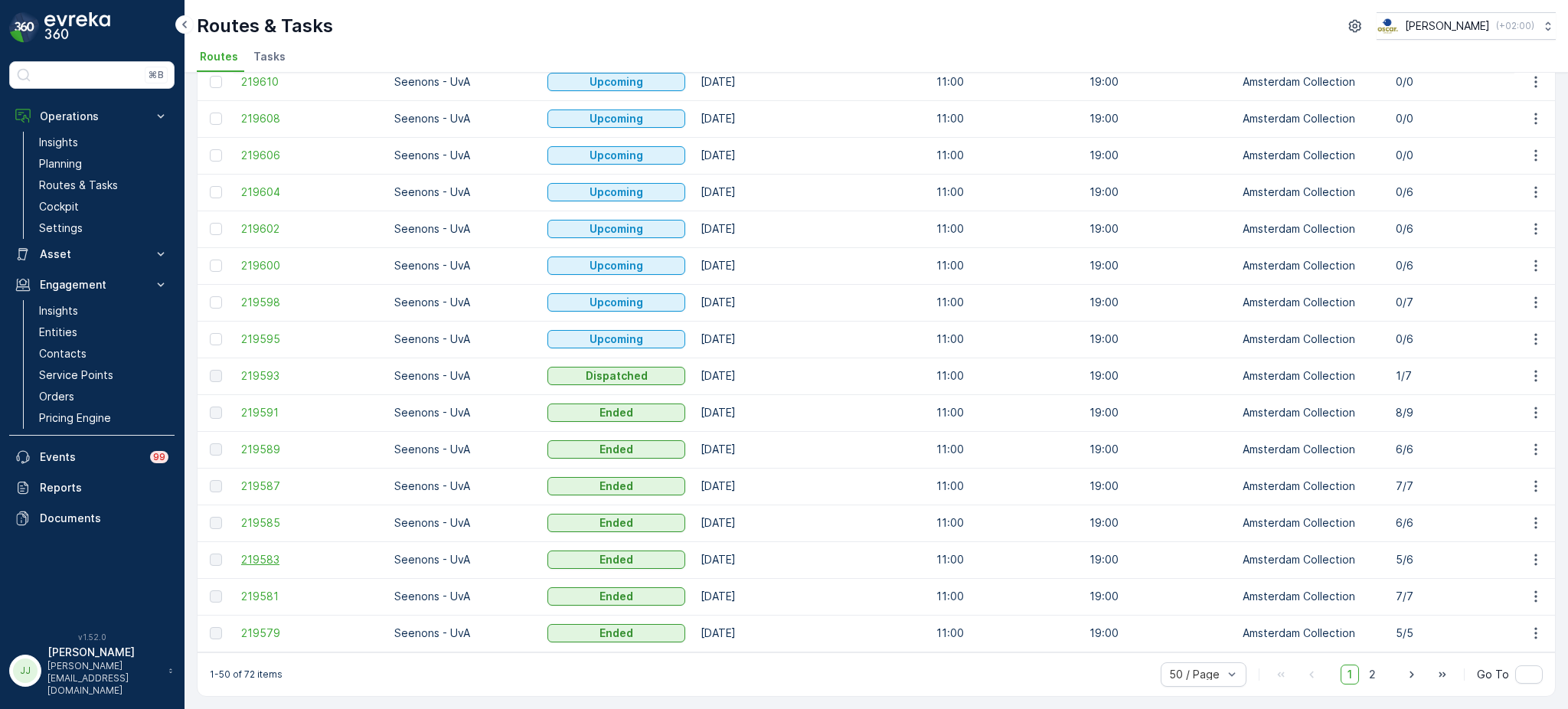
click at [263, 555] on span "219583" at bounding box center [310, 560] width 137 height 15
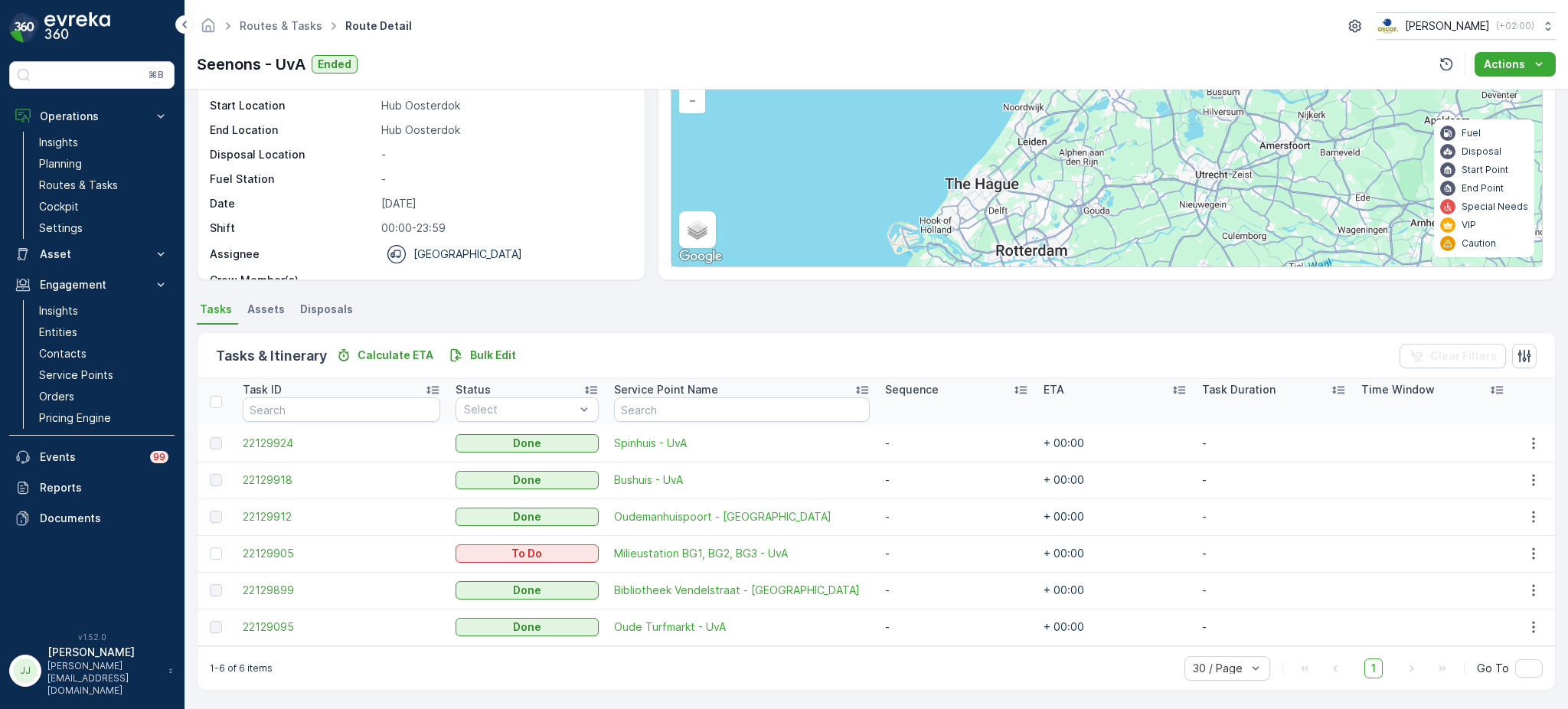
scroll to position [127, 0]
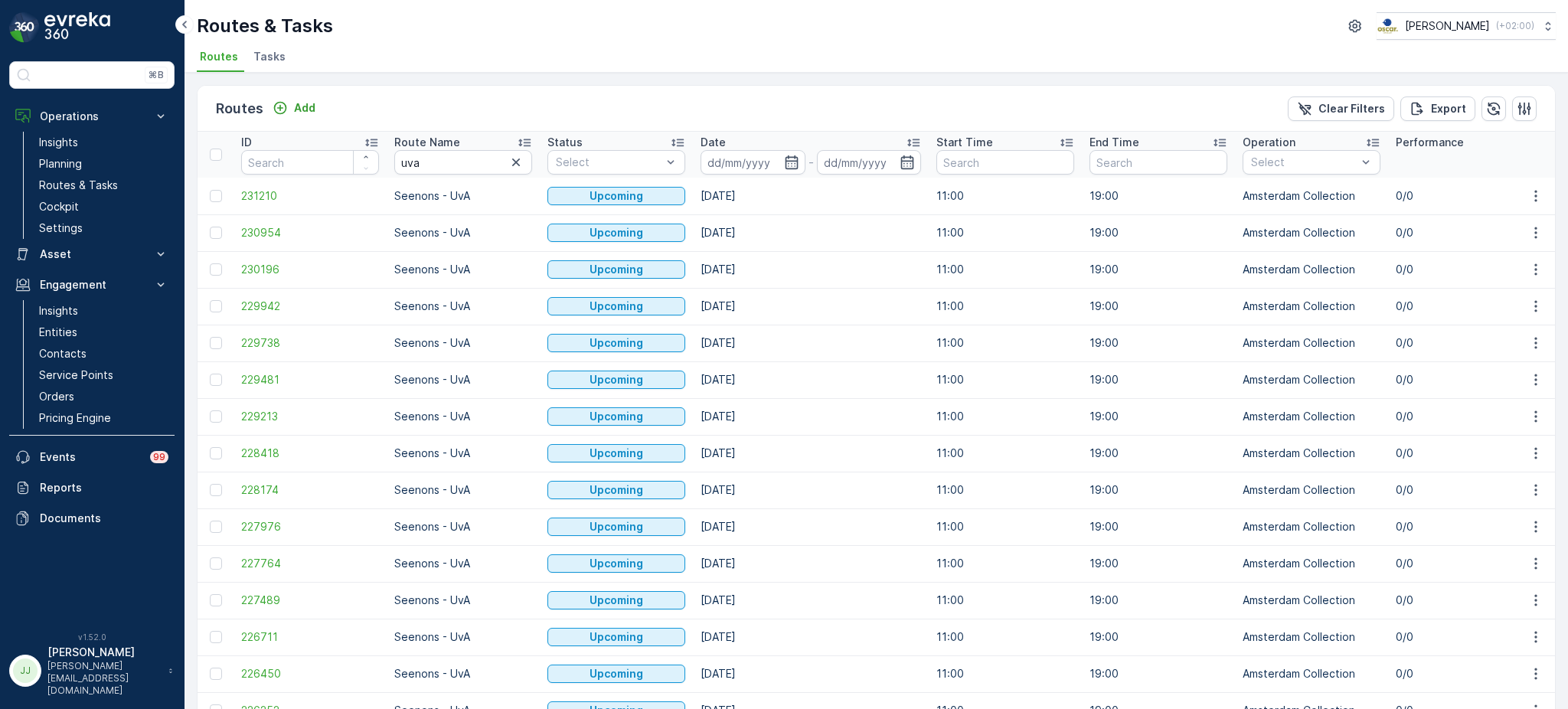
scroll to position [1370, 0]
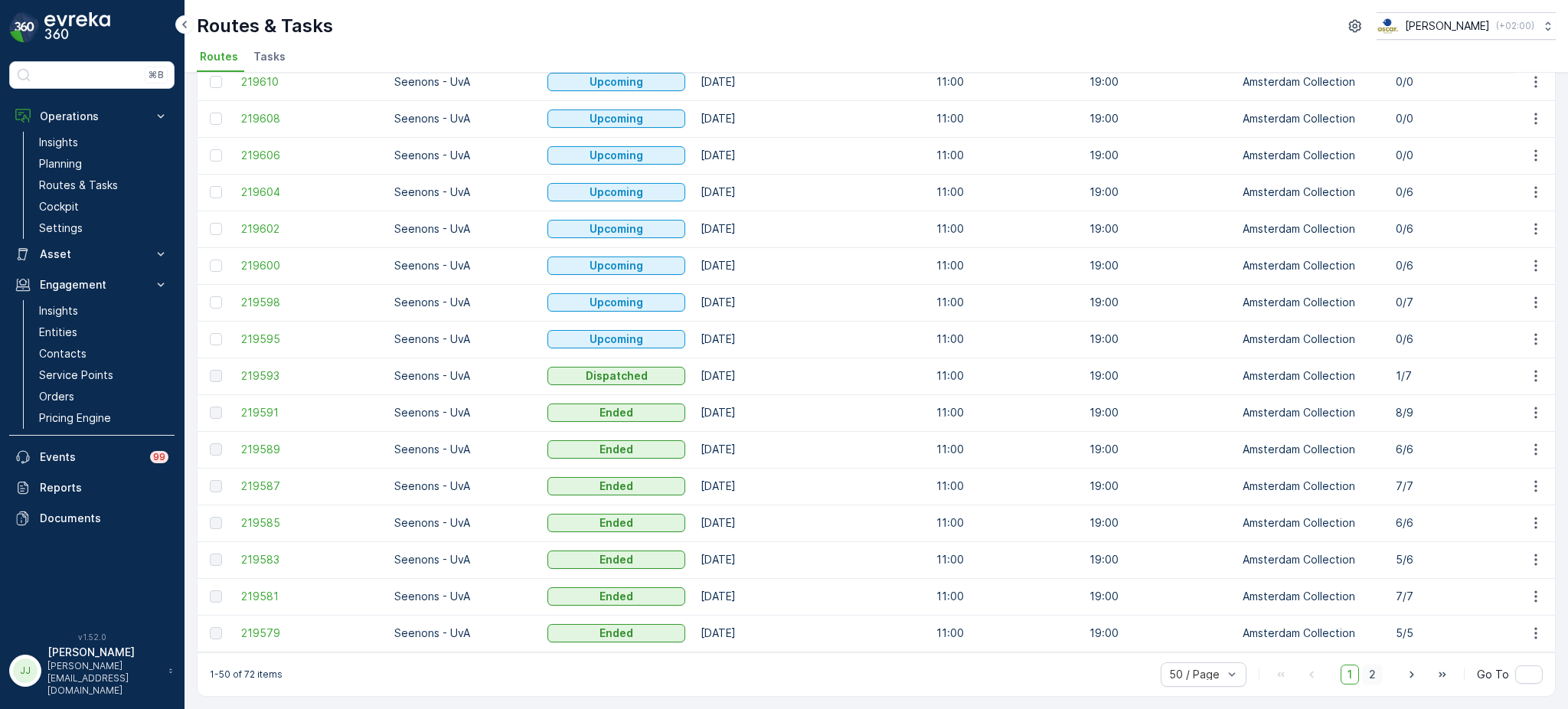
click at [1374, 675] on span "2" at bounding box center [1373, 675] width 21 height 20
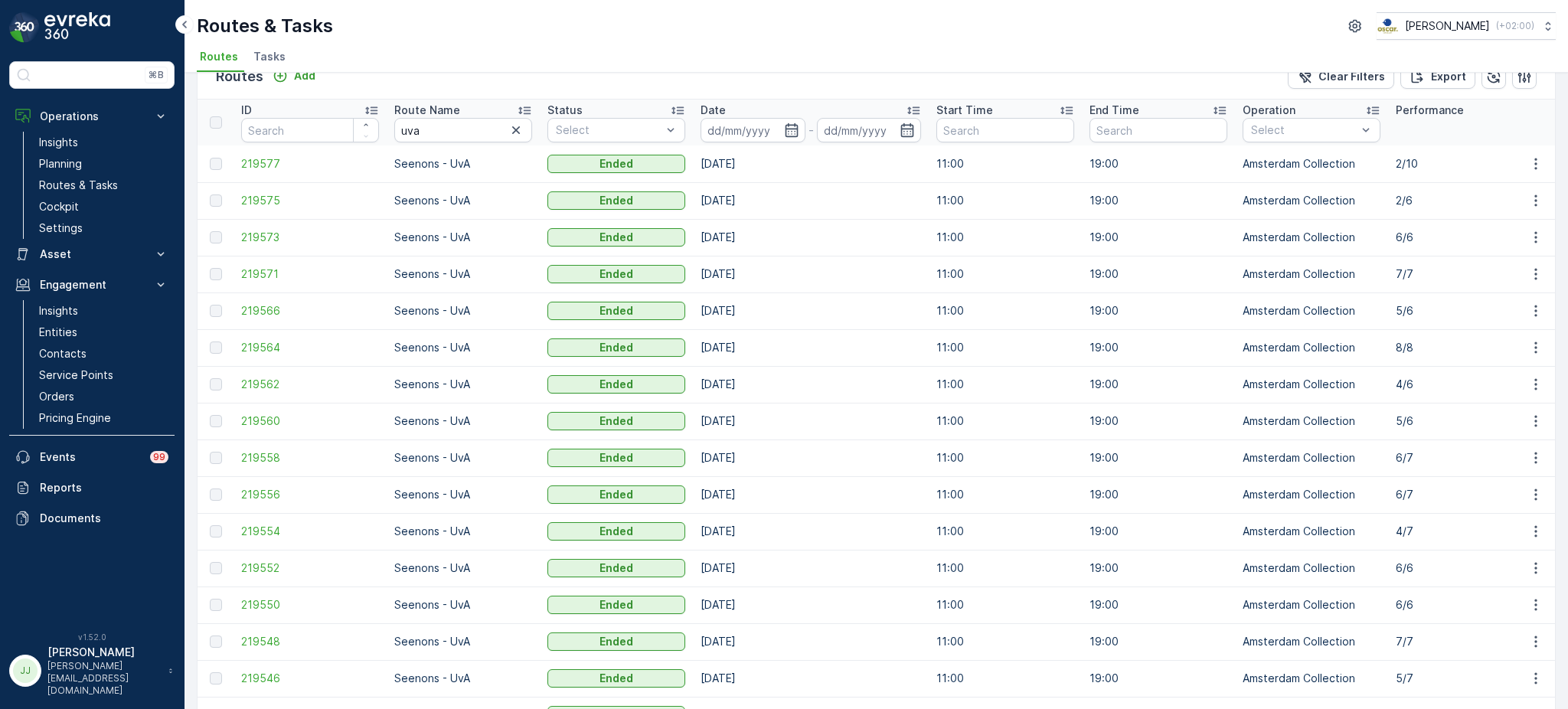
scroll to position [33, 0]
click at [107, 140] on link "Insights" at bounding box center [103, 142] width 141 height 21
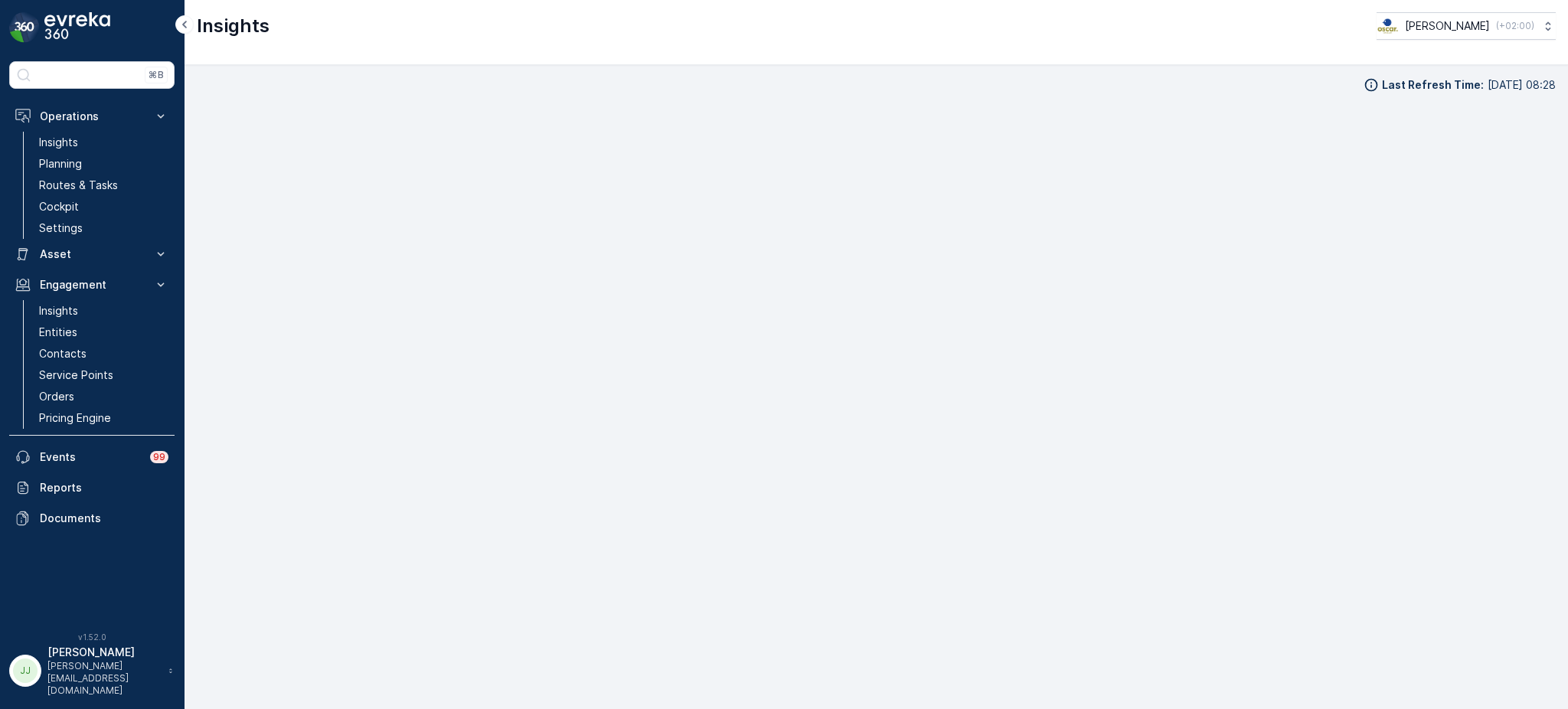
scroll to position [16, 0]
click at [75, 181] on p "Routes & Tasks" at bounding box center [78, 185] width 79 height 15
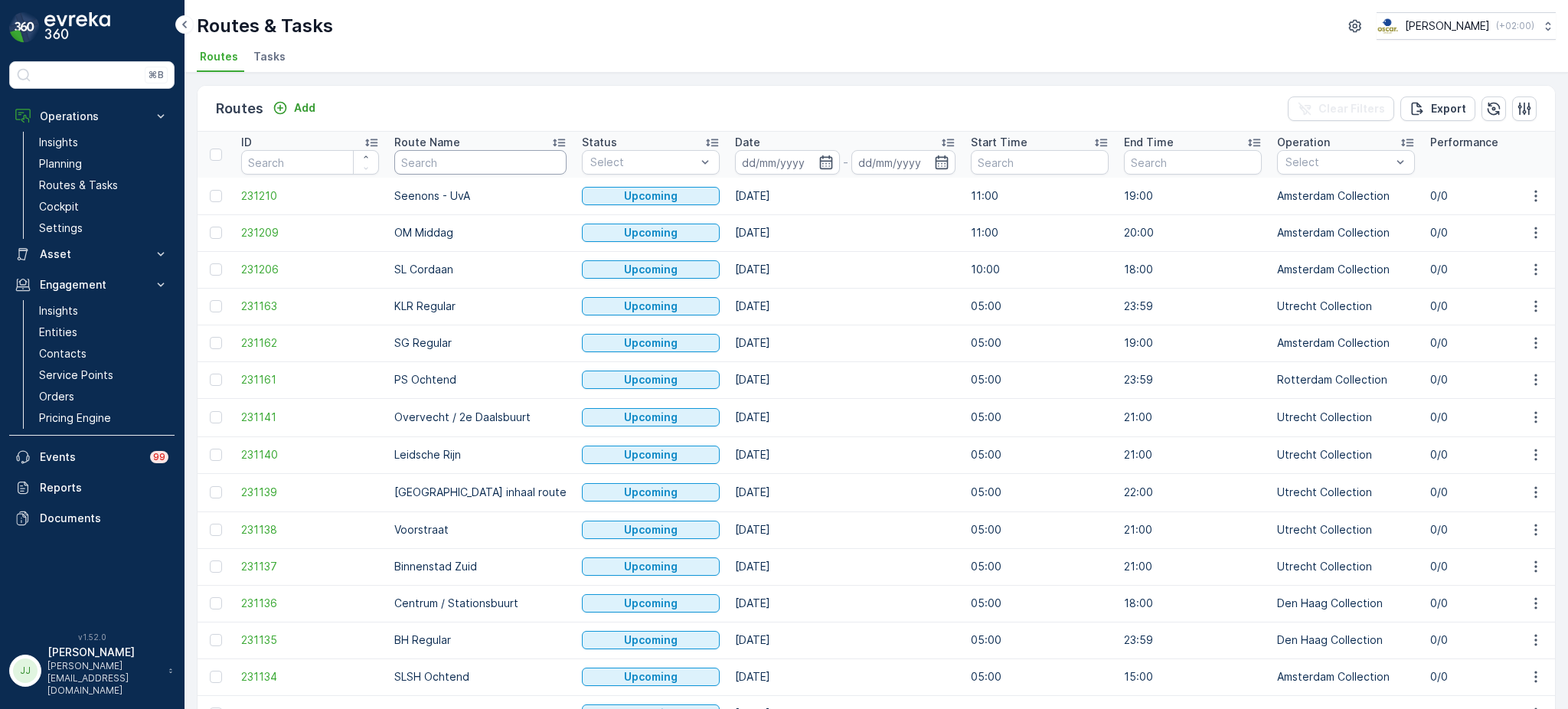
click at [441, 161] on input "text" at bounding box center [480, 162] width 172 height 25
type input "M"
click at [273, 58] on span "Tasks" at bounding box center [269, 56] width 32 height 15
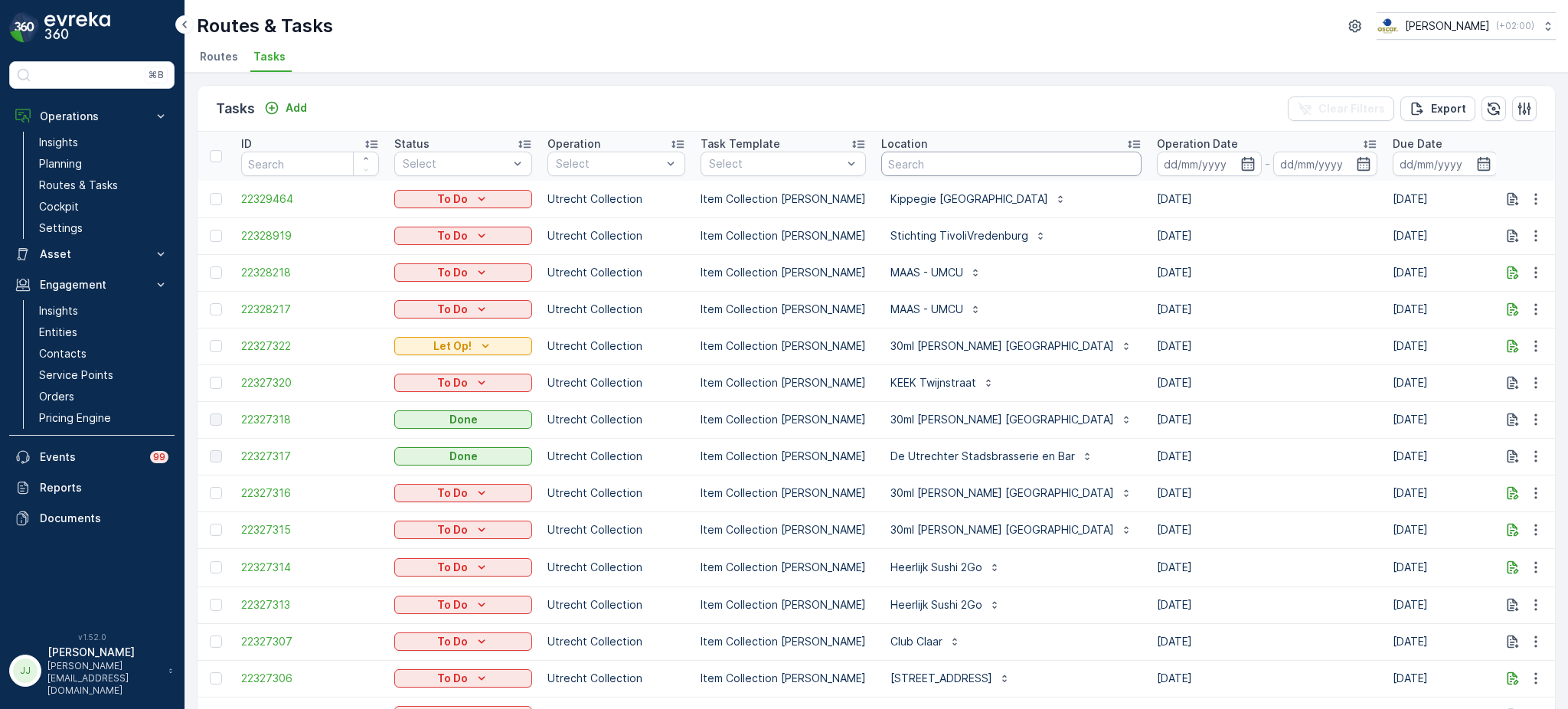
click at [913, 162] on input "text" at bounding box center [1011, 164] width 261 height 25
type input "esh"
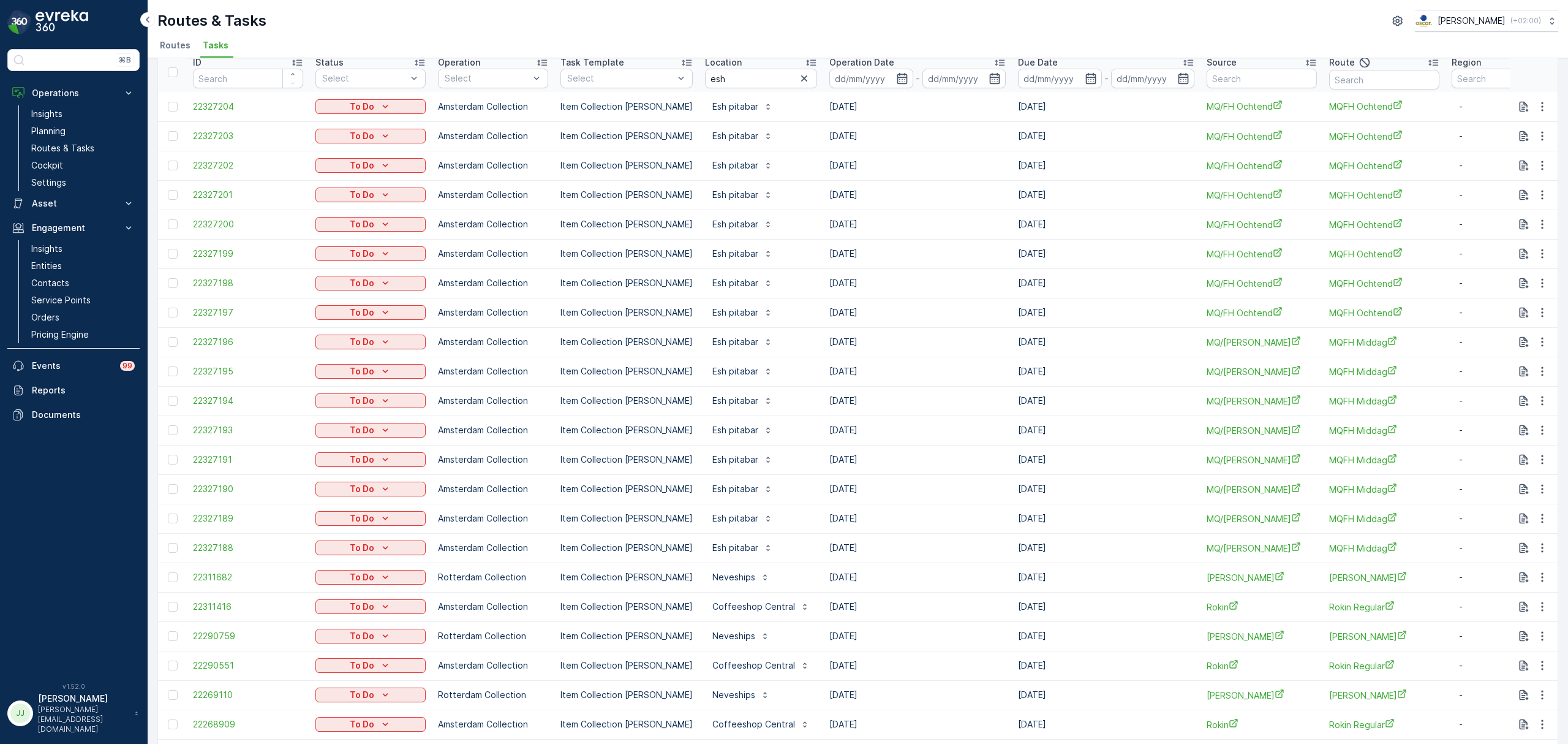
scroll to position [81, 0]
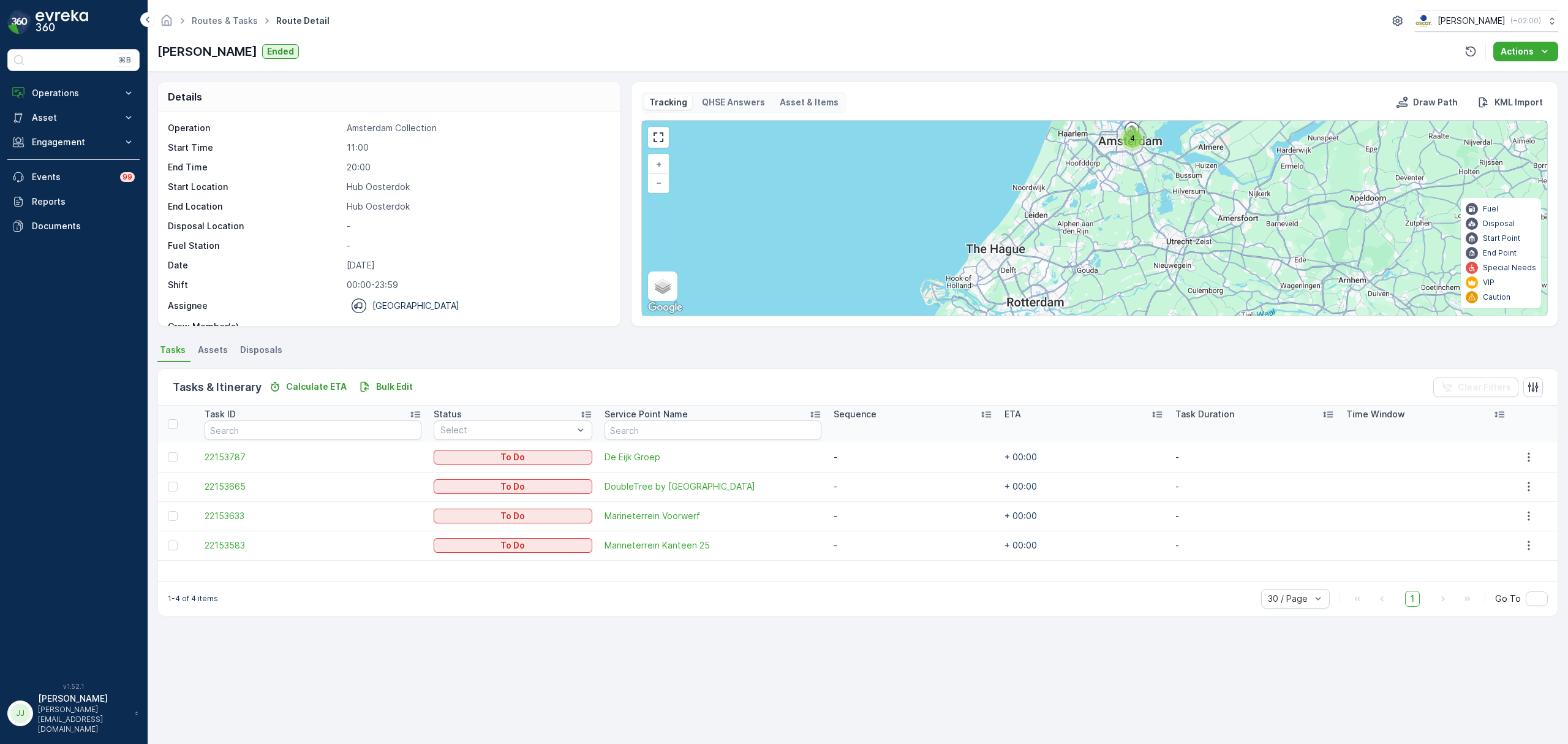
drag, startPoint x: 620, startPoint y: 197, endPoint x: 623, endPoint y: 211, distance: 14.3
click at [623, 211] on div "Details Operation Amsterdam Collection Start Time 11:00 End Time 20:00 Start Lo…" at bounding box center [858, 204] width 1401 height 245
drag, startPoint x: 618, startPoint y: 196, endPoint x: 620, endPoint y: 221, distance: 25.1
click at [620, 221] on div "Operation Amsterdam Collection Start Time 11:00 End Time 20:00 Start Location H…" at bounding box center [390, 219] width 463 height 214
click at [519, 216] on div "Operation Amsterdam Collection Start Time 11:00 End Time 20:00 Start Location H…" at bounding box center [388, 238] width 440 height 233
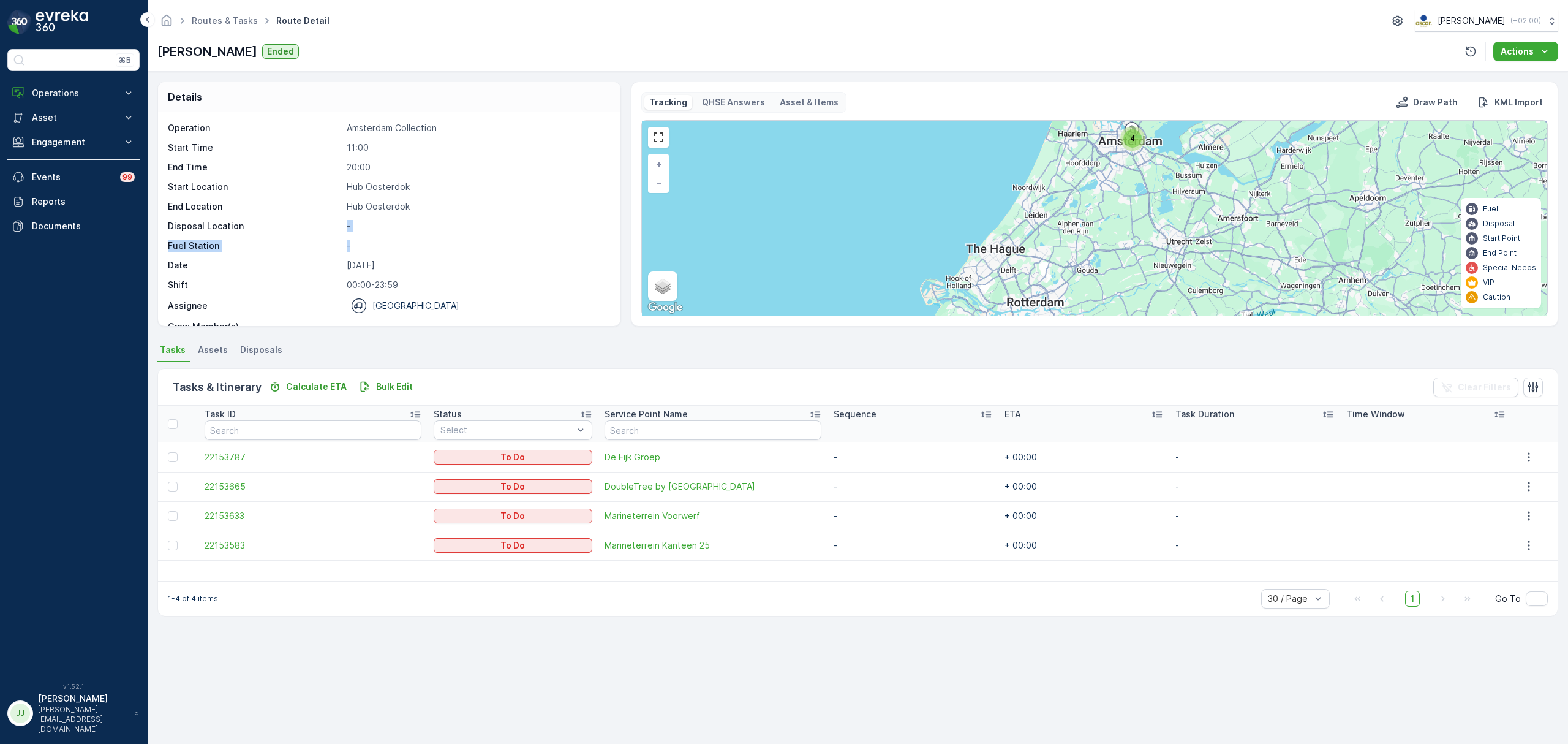
drag, startPoint x: 360, startPoint y: 246, endPoint x: 344, endPoint y: 221, distance: 29.7
click at [344, 221] on div "Operation Amsterdam Collection Start Time 11:00 End Time 20:00 Start Location H…" at bounding box center [388, 238] width 440 height 233
drag, startPoint x: 348, startPoint y: 189, endPoint x: 406, endPoint y: 201, distance: 59.2
click at [406, 201] on div "Operation Amsterdam Collection Start Time 11:00 End Time 20:00 Start Location H…" at bounding box center [388, 238] width 440 height 233
click at [385, 52] on div "OM Middag Ended Actions" at bounding box center [858, 52] width 1401 height 20
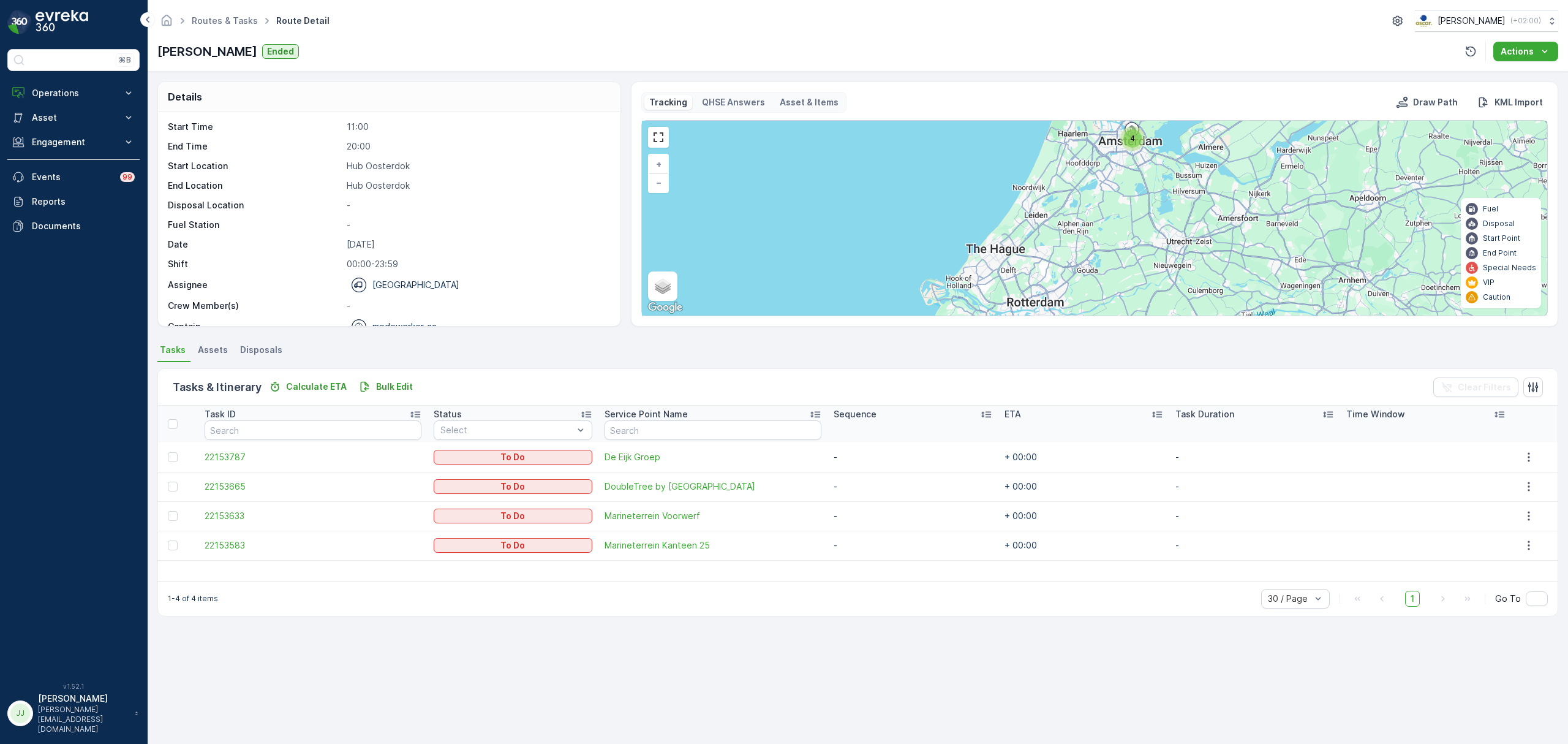
scroll to position [27, 0]
